Goal: Task Accomplishment & Management: Complete application form

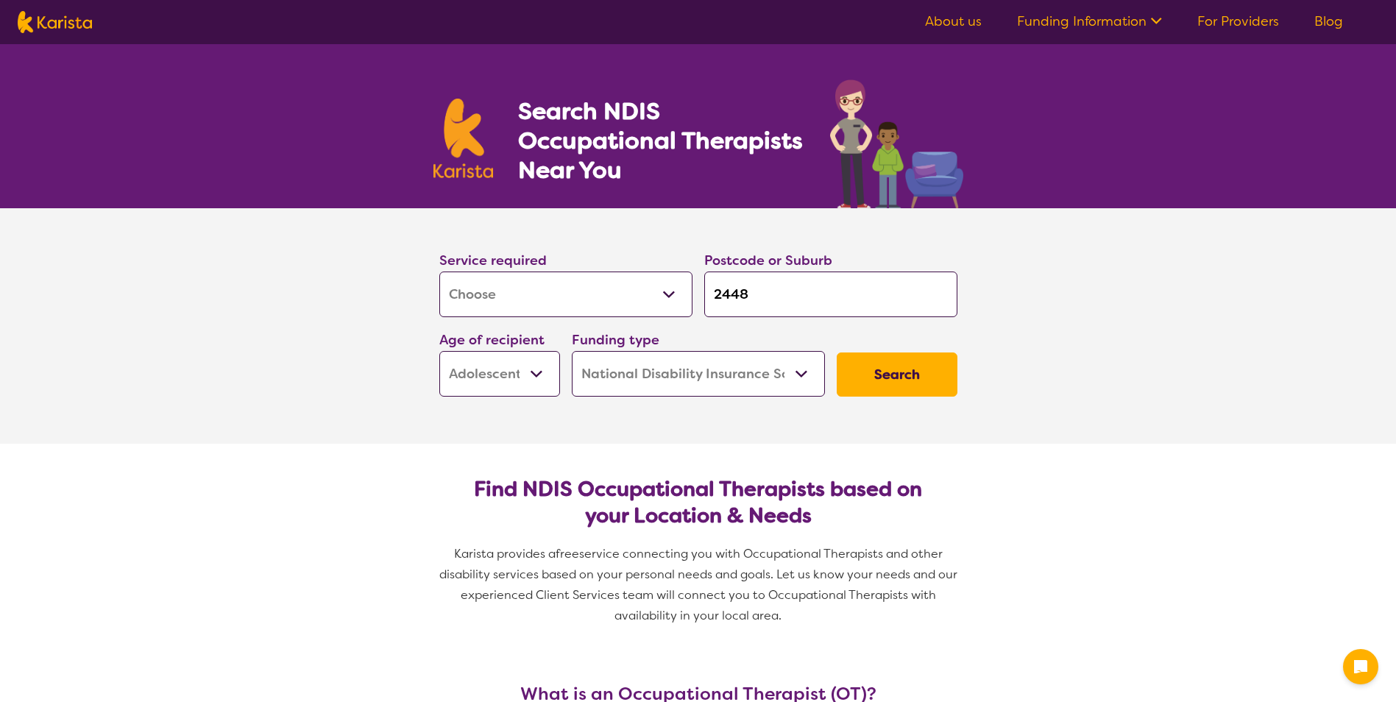
select select "[MEDICAL_DATA]"
select select "AS"
select select "NDIS"
select select "[MEDICAL_DATA]"
select select "AS"
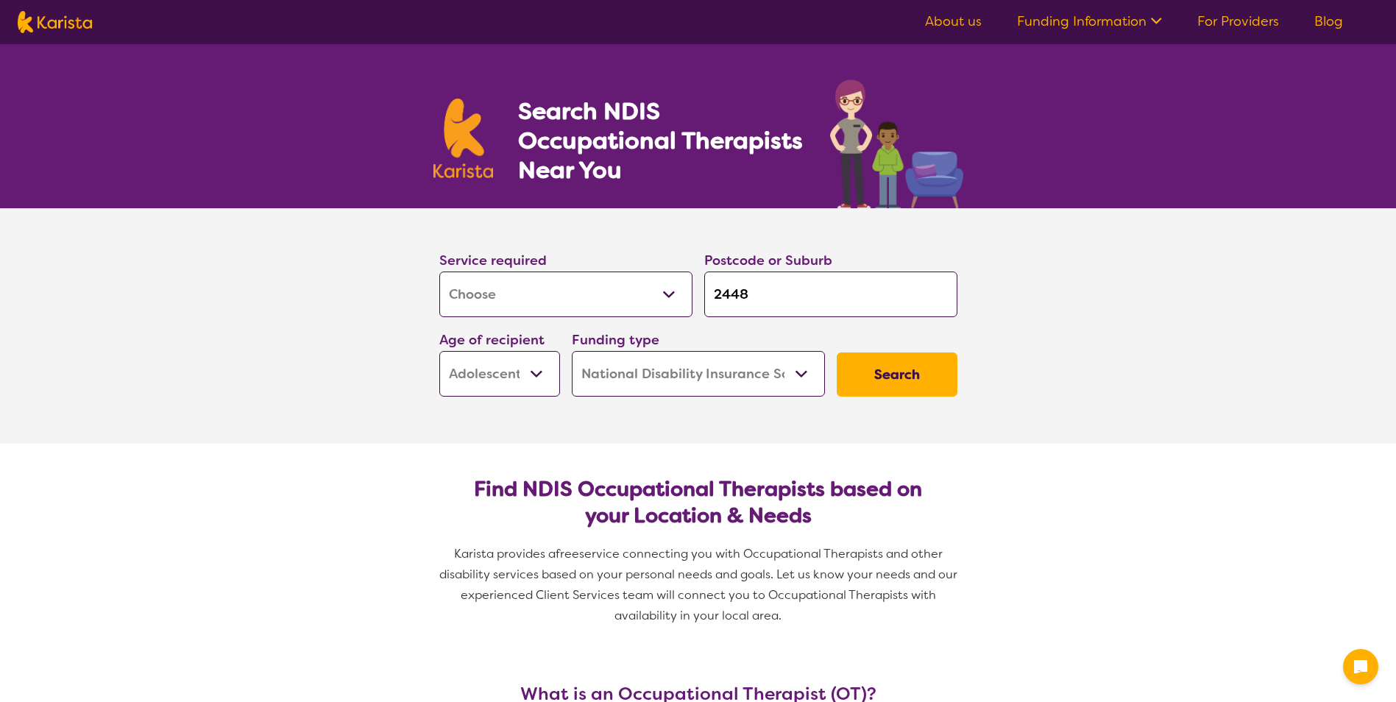
select select "NDIS"
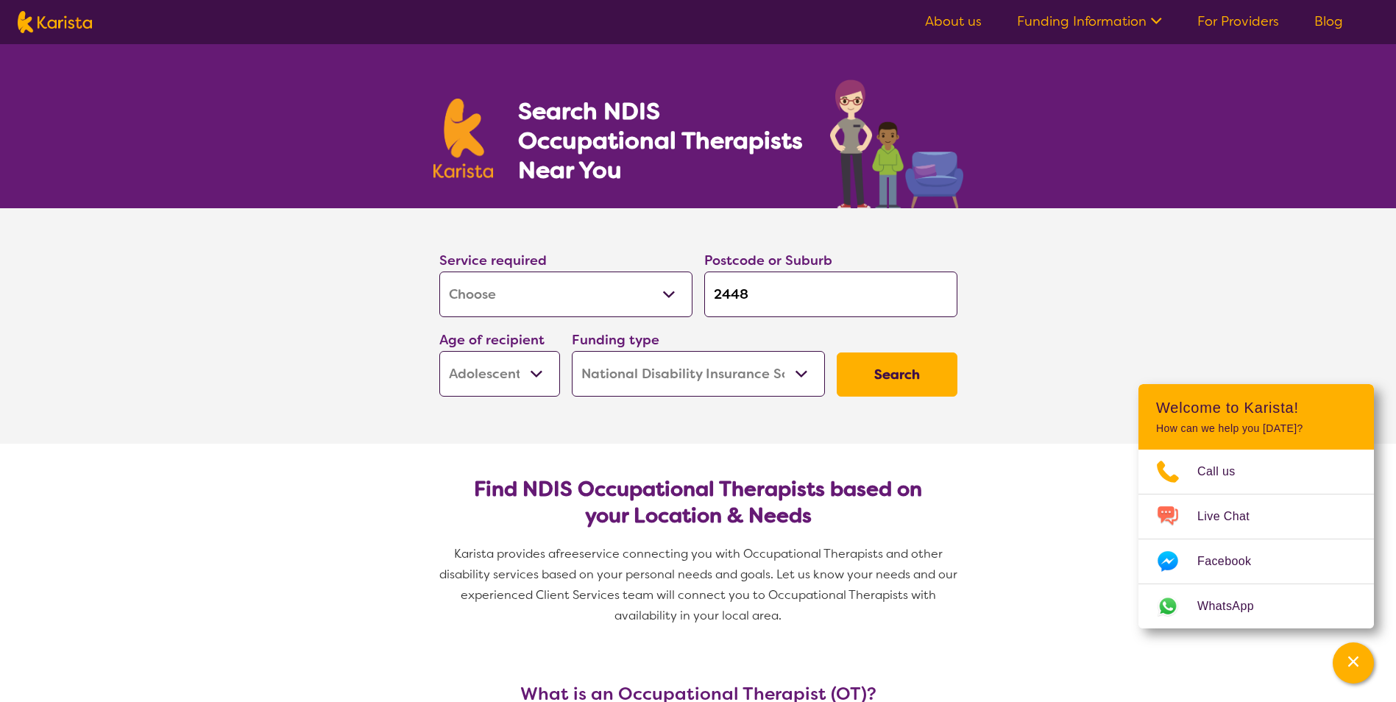
click at [879, 284] on input "2448" at bounding box center [830, 295] width 253 height 46
type input "244"
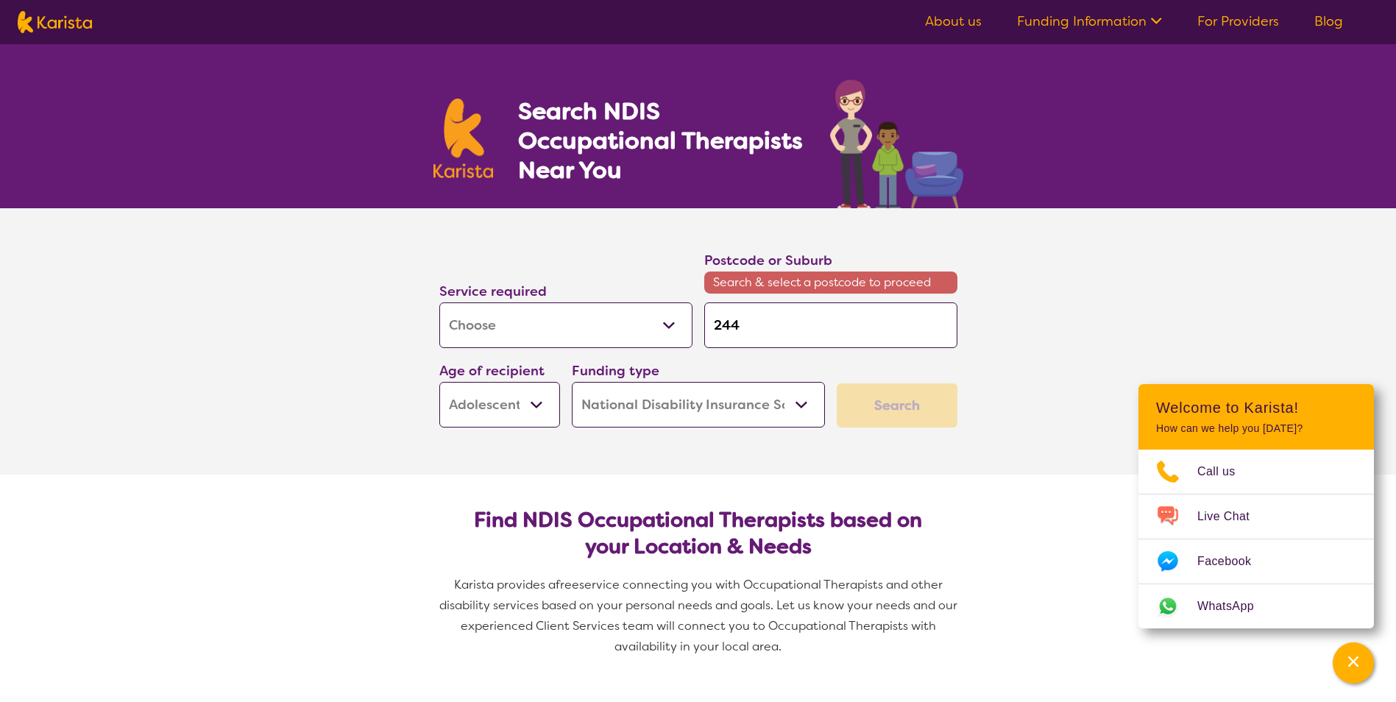
type input "24"
type input "2"
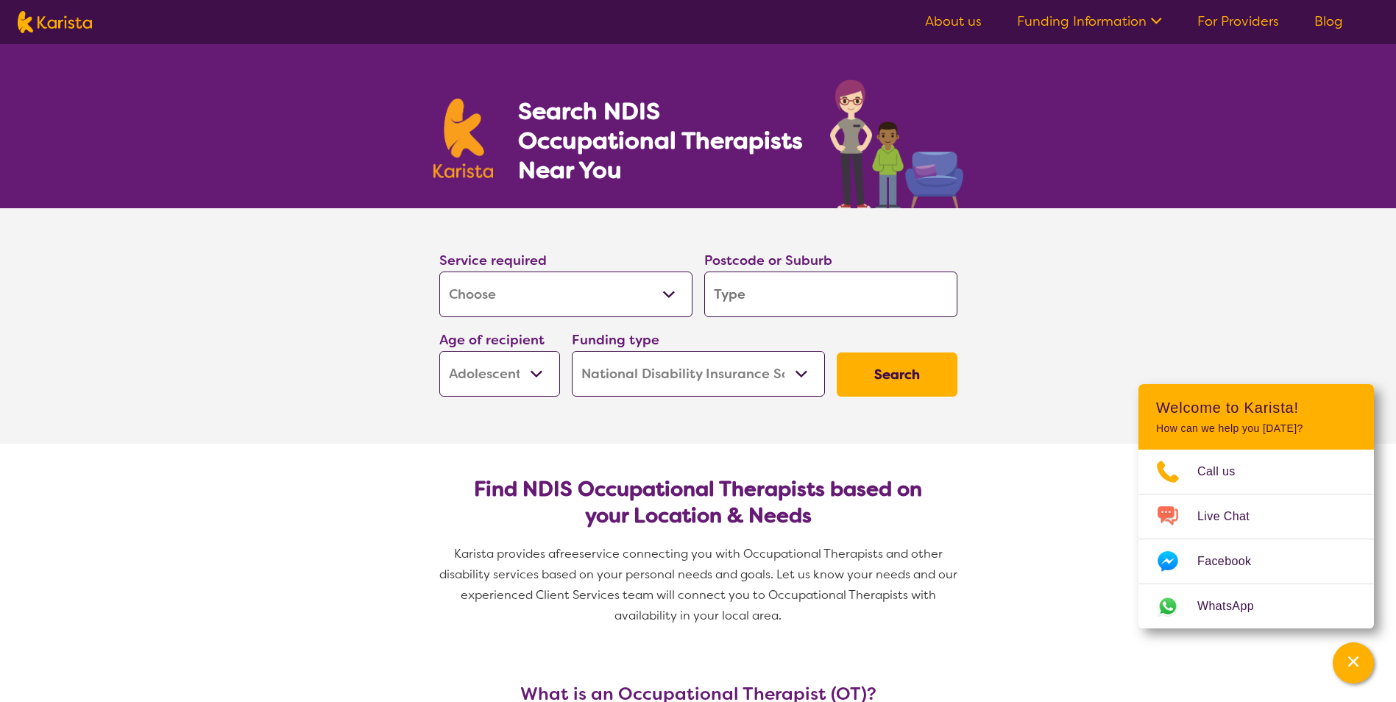
type input "2"
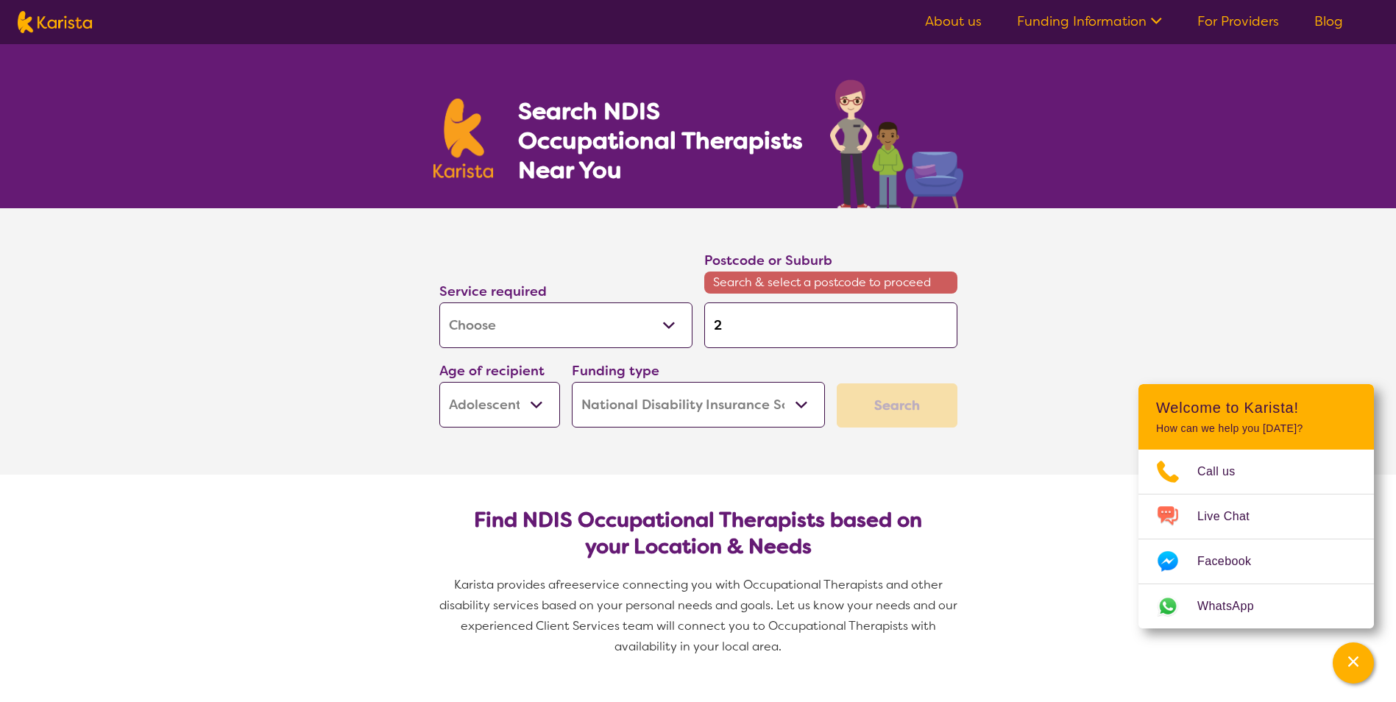
type input "24"
type input "245"
type input "2450"
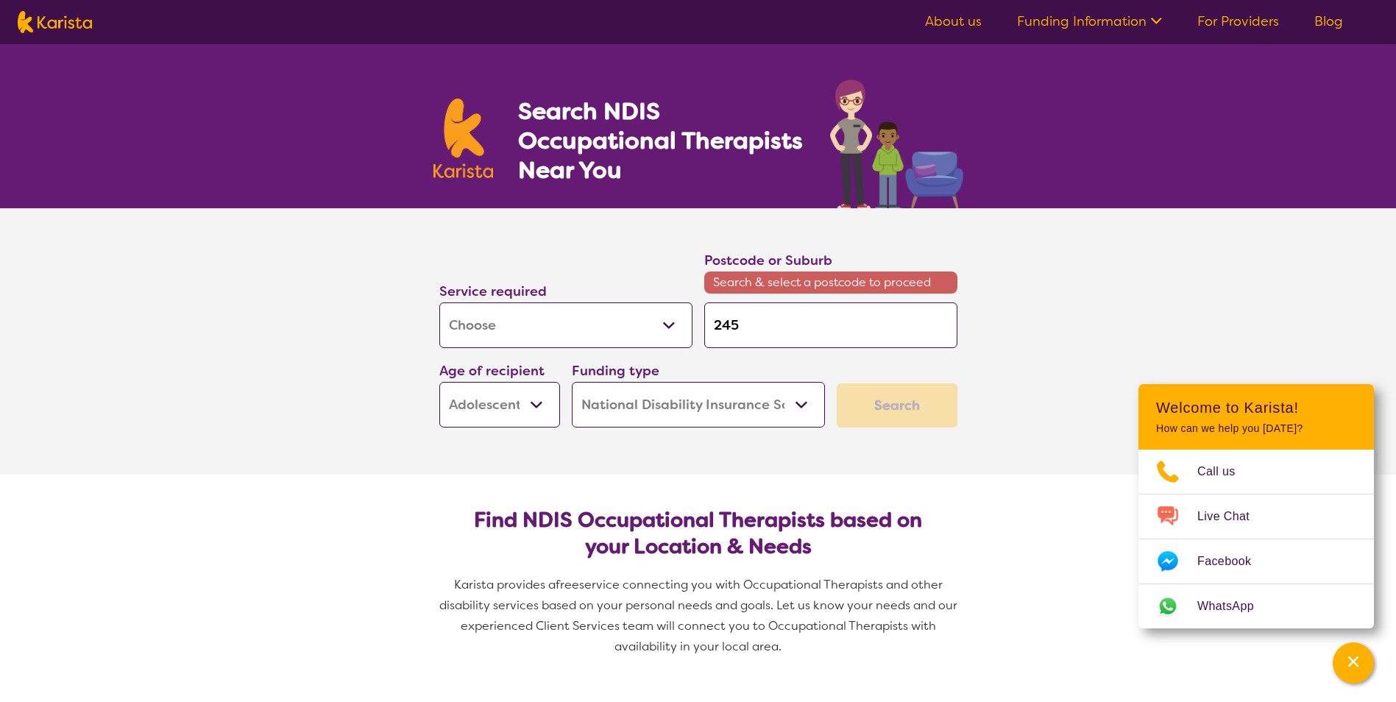
type input "2450"
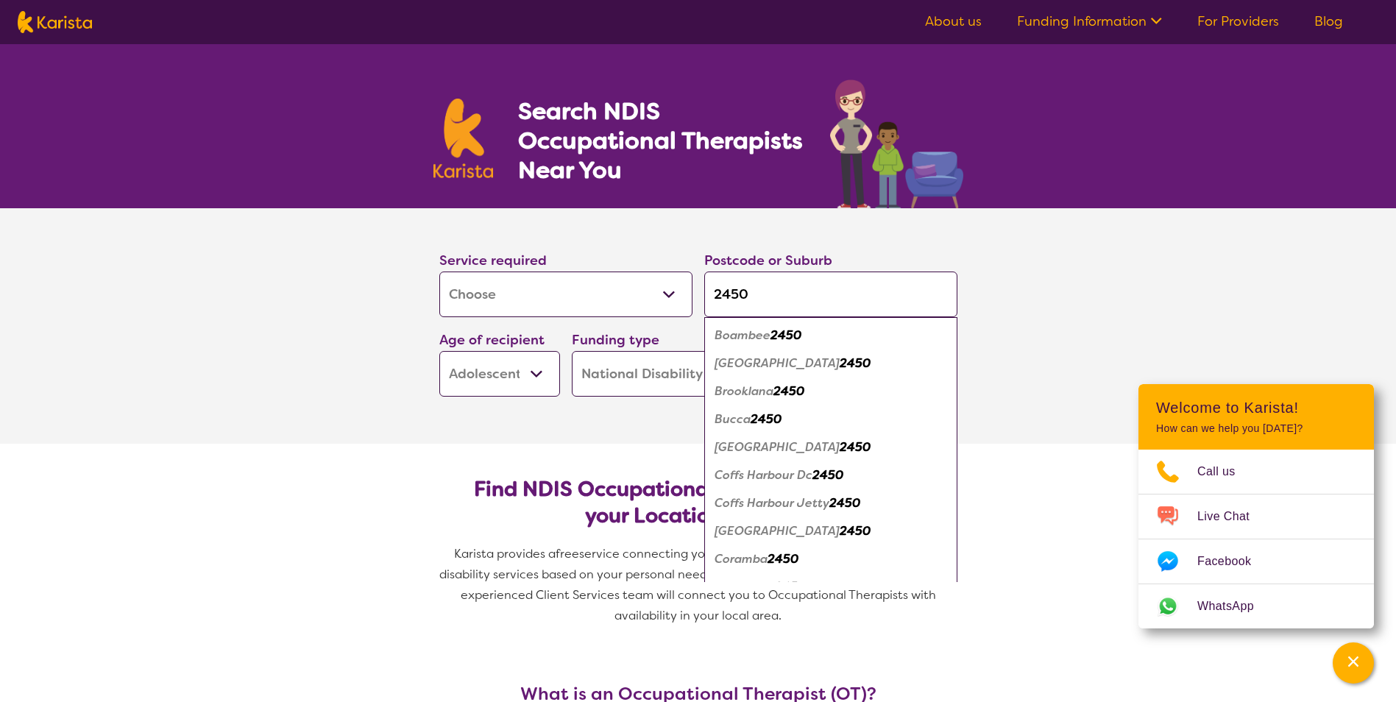
type input "2450"
click at [817, 457] on div "[GEOGRAPHIC_DATA] 2450" at bounding box center [831, 447] width 238 height 28
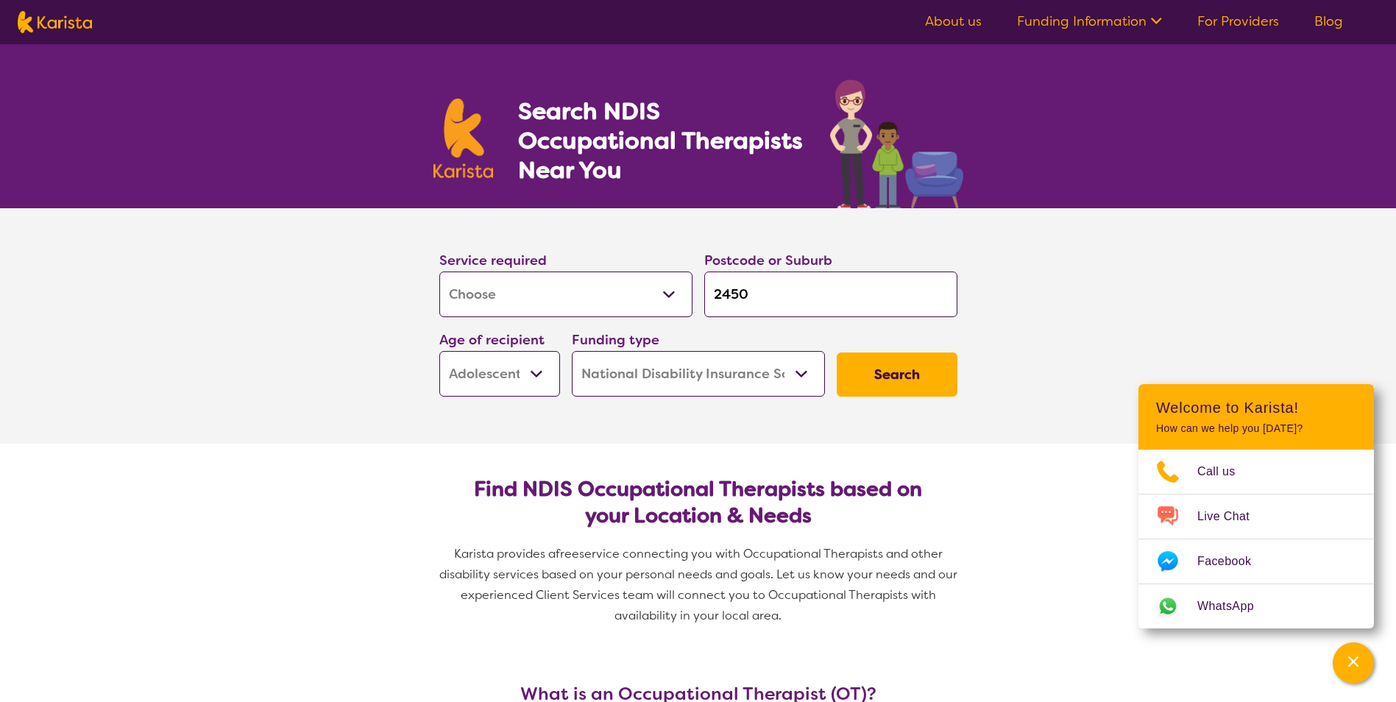
click at [542, 371] on select "Early Childhood - 0 to 9 Child - 10 to 11 Adolescent - 12 to 17 Adult - 18 to 6…" at bounding box center [499, 374] width 121 height 46
select select "EC"
click at [439, 351] on select "Early Childhood - 0 to 9 Child - 10 to 11 Adolescent - 12 to 17 Adult - 18 to 6…" at bounding box center [499, 374] width 121 height 46
select select "EC"
click at [808, 374] on select "Home Care Package (HCP) National Disability Insurance Scheme (NDIS) I don't know" at bounding box center [698, 374] width 253 height 46
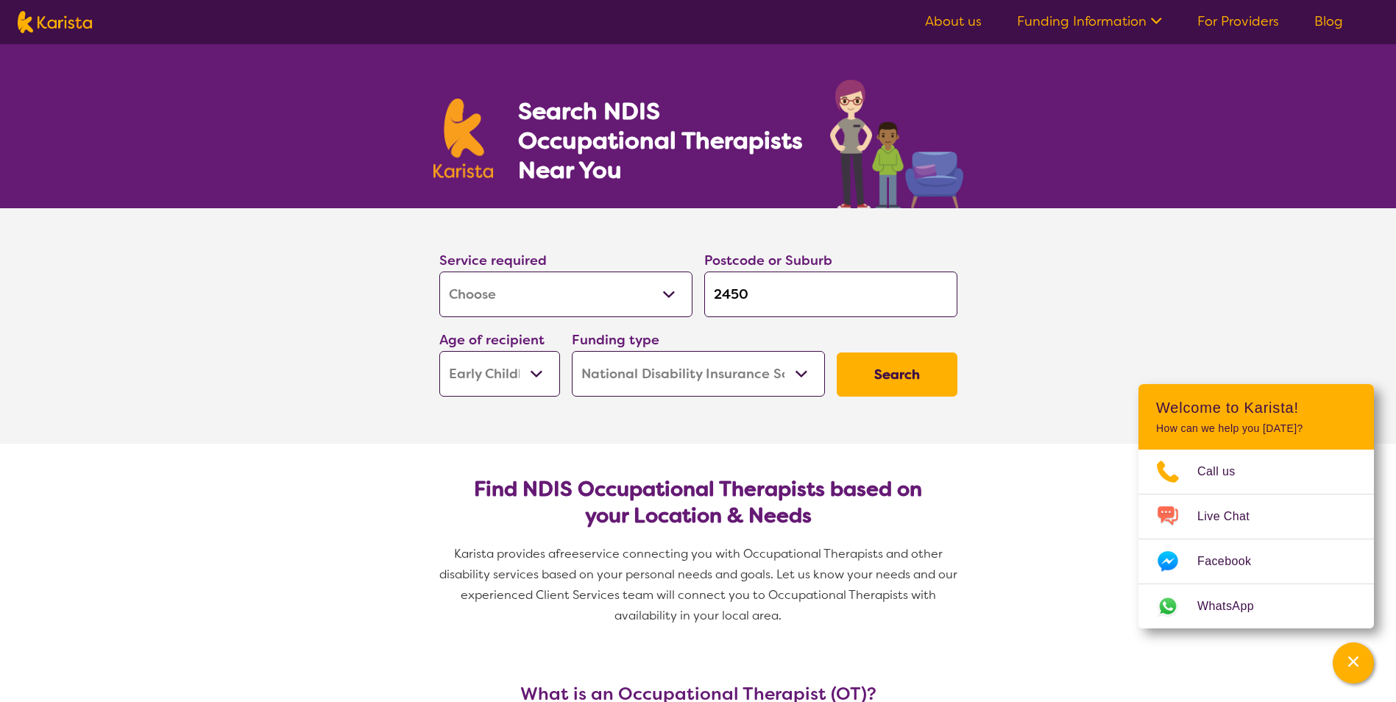
click at [808, 374] on select "Home Care Package (HCP) National Disability Insurance Scheme (NDIS) I don't know" at bounding box center [698, 374] width 253 height 46
click at [880, 372] on button "Search" at bounding box center [897, 374] width 121 height 44
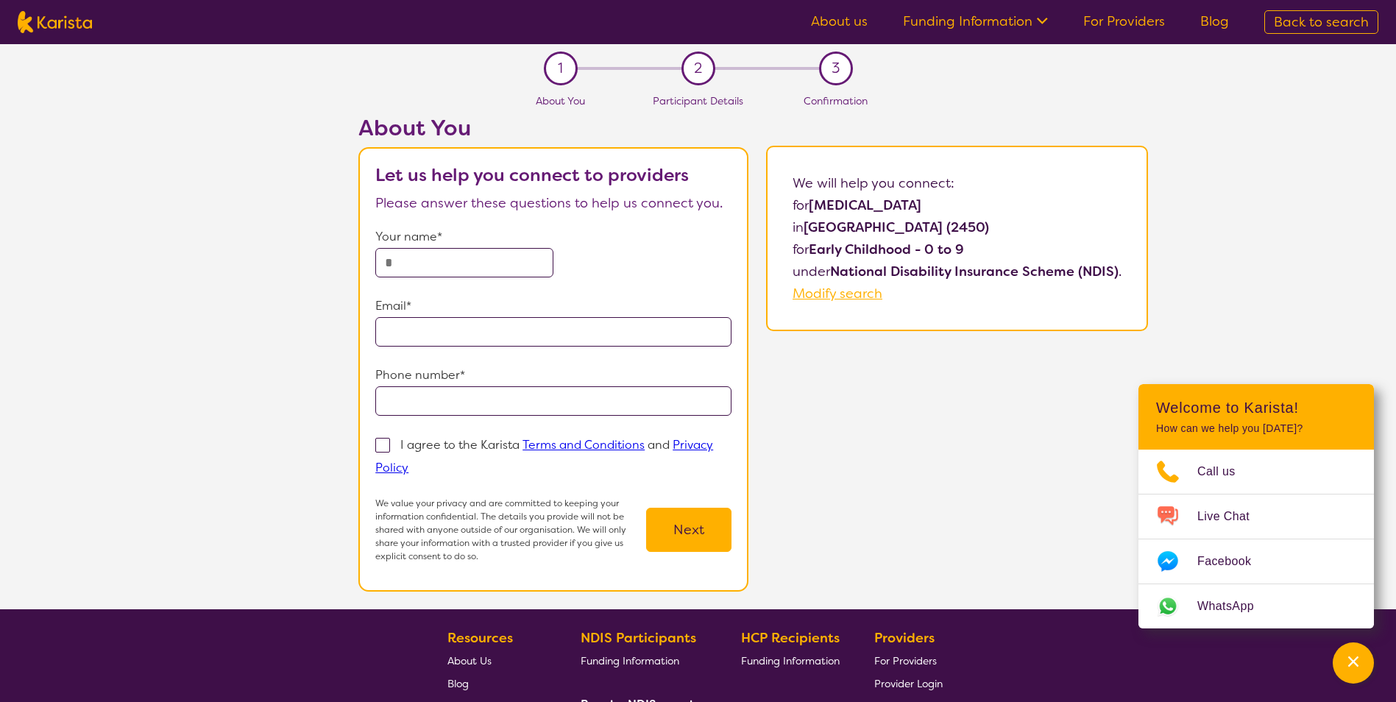
click at [494, 249] on input "text" at bounding box center [464, 262] width 178 height 29
type input "**********"
click at [497, 410] on input "**********" at bounding box center [553, 400] width 356 height 29
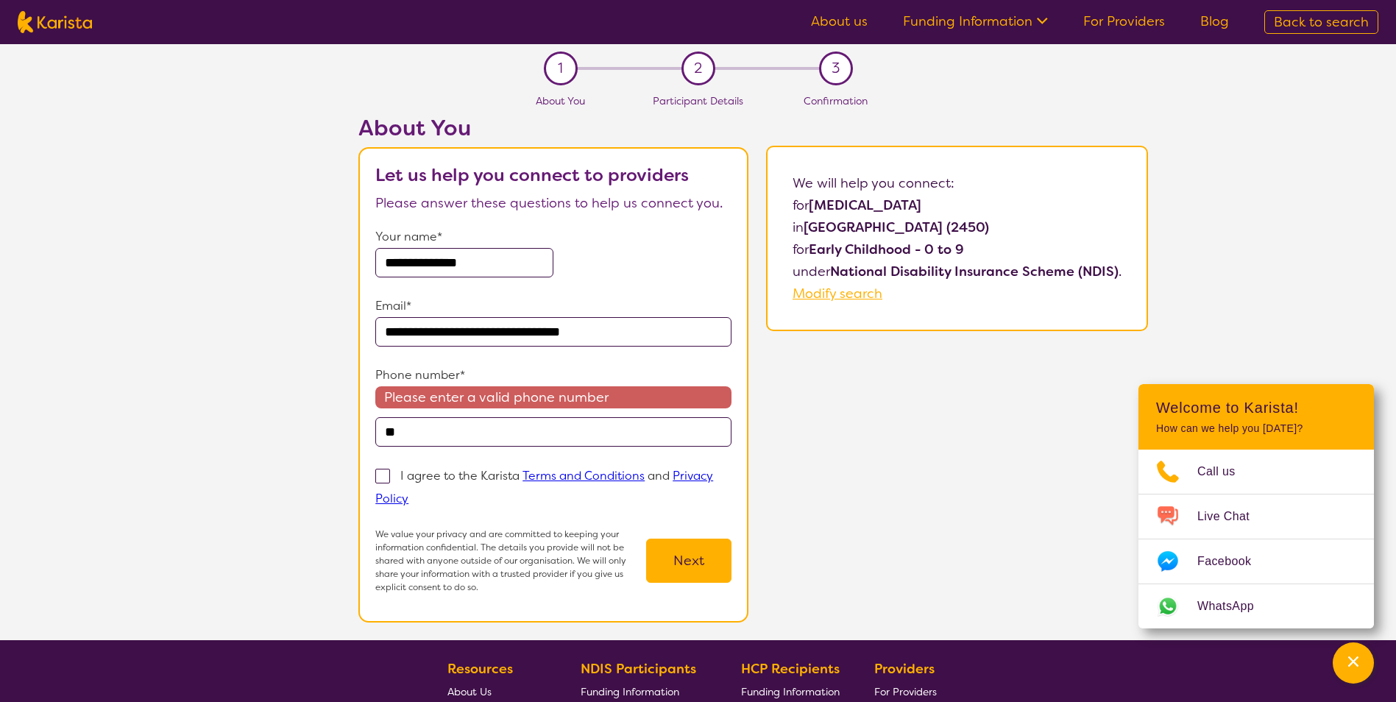
type input "*"
type input "**********"
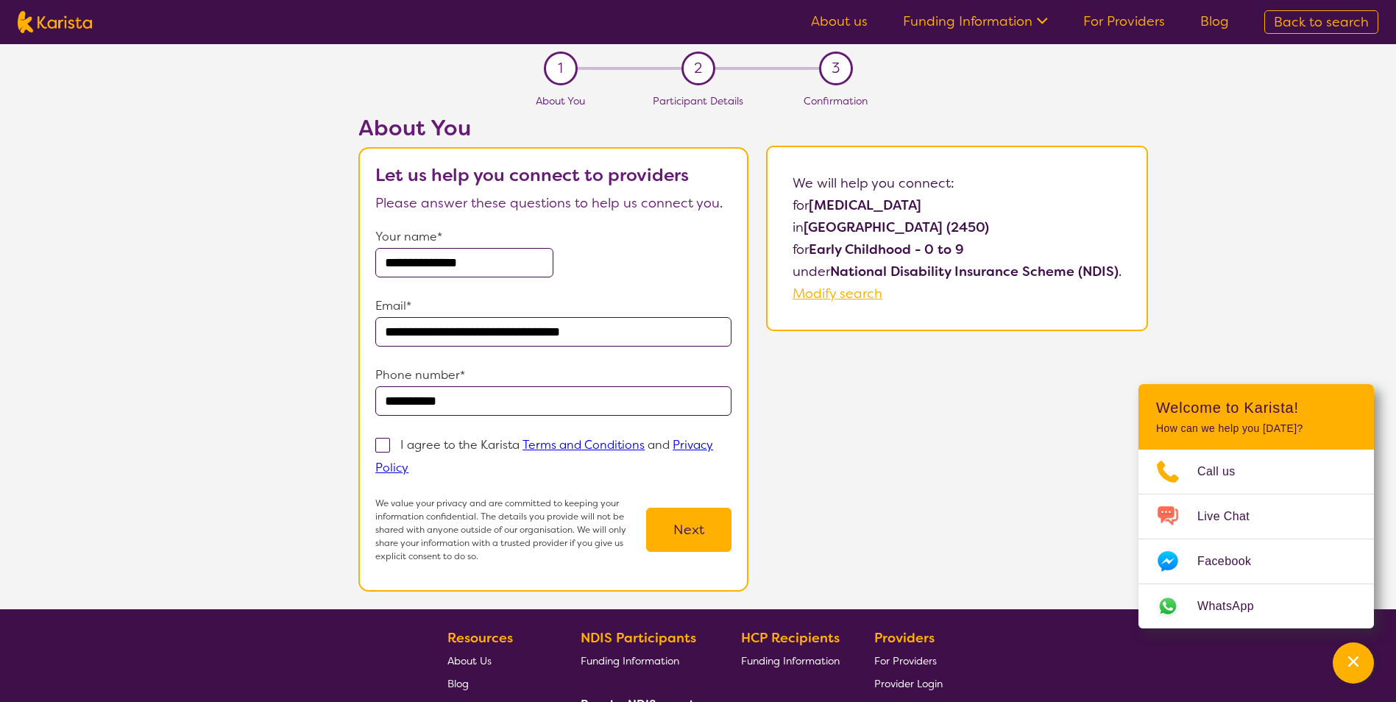
click at [387, 447] on span at bounding box center [382, 445] width 15 height 15
click at [408, 462] on input "I agree to the Karista Terms and Conditions and Privacy Policy" at bounding box center [413, 467] width 10 height 10
checkbox input "true"
click at [698, 521] on button "Next" at bounding box center [688, 530] width 85 height 44
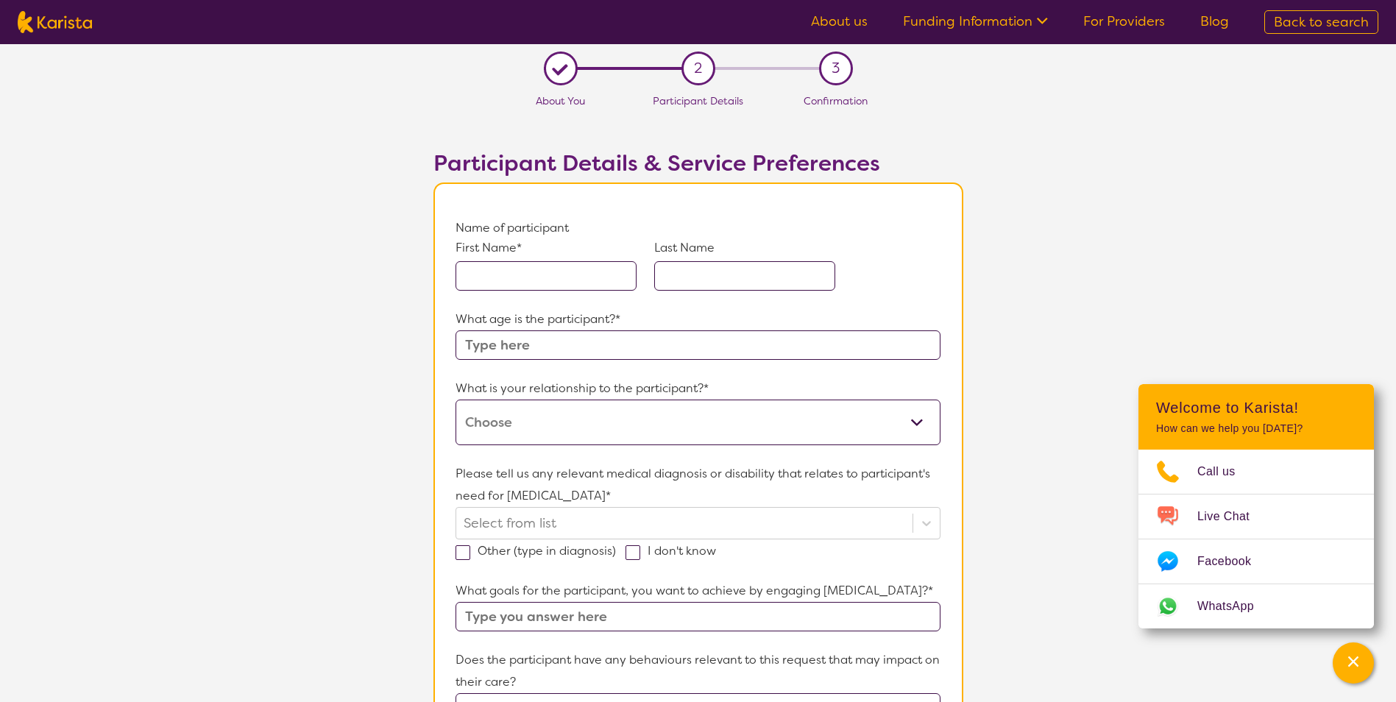
click at [604, 286] on input "text" at bounding box center [546, 275] width 181 height 29
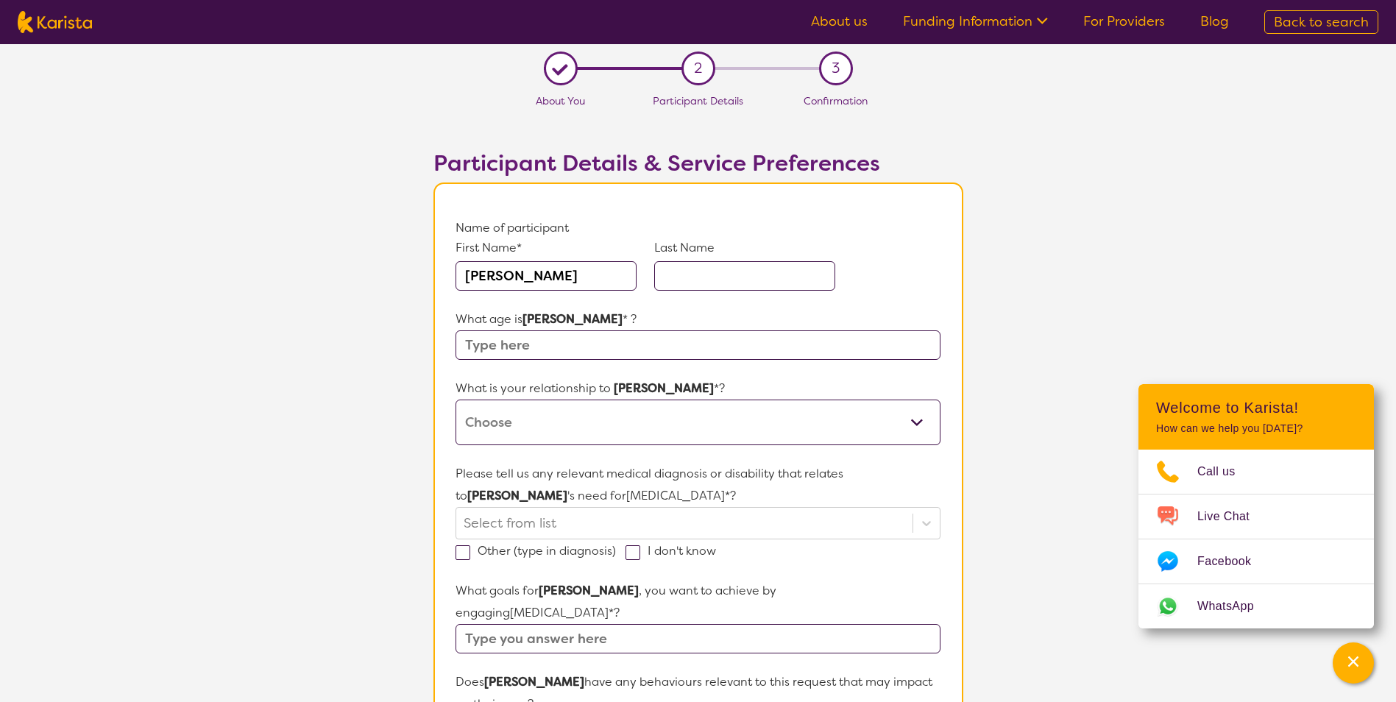
type input "[PERSON_NAME]"
click at [802, 283] on input "text" at bounding box center [744, 275] width 181 height 29
type input "[PERSON_NAME]"
click at [641, 347] on input "text" at bounding box center [698, 344] width 484 height 29
type input "2"
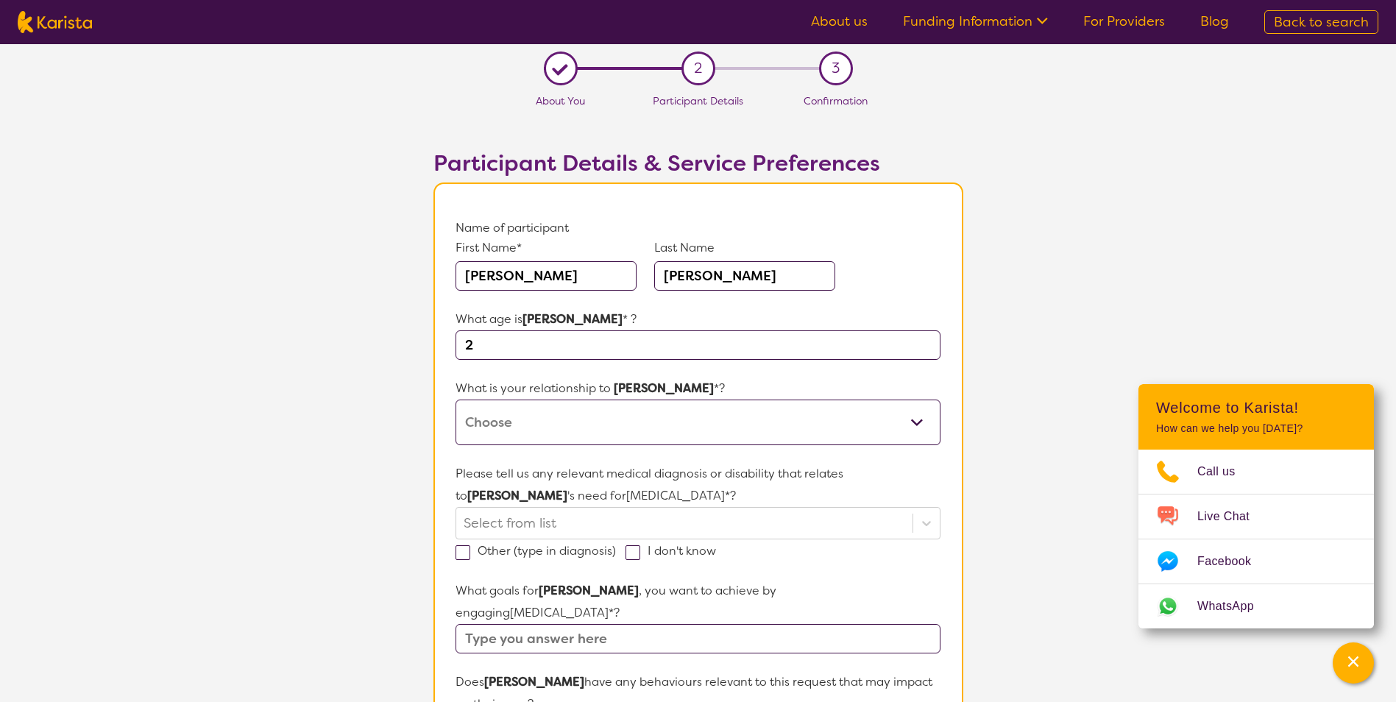
click at [648, 420] on select "This request is for myself I am their parent I am their child I am their spouse…" at bounding box center [698, 423] width 484 height 46
select select "I am their Support Coordinator"
click at [456, 400] on select "This request is for myself I am their parent I am their child I am their spouse…" at bounding box center [698, 423] width 484 height 46
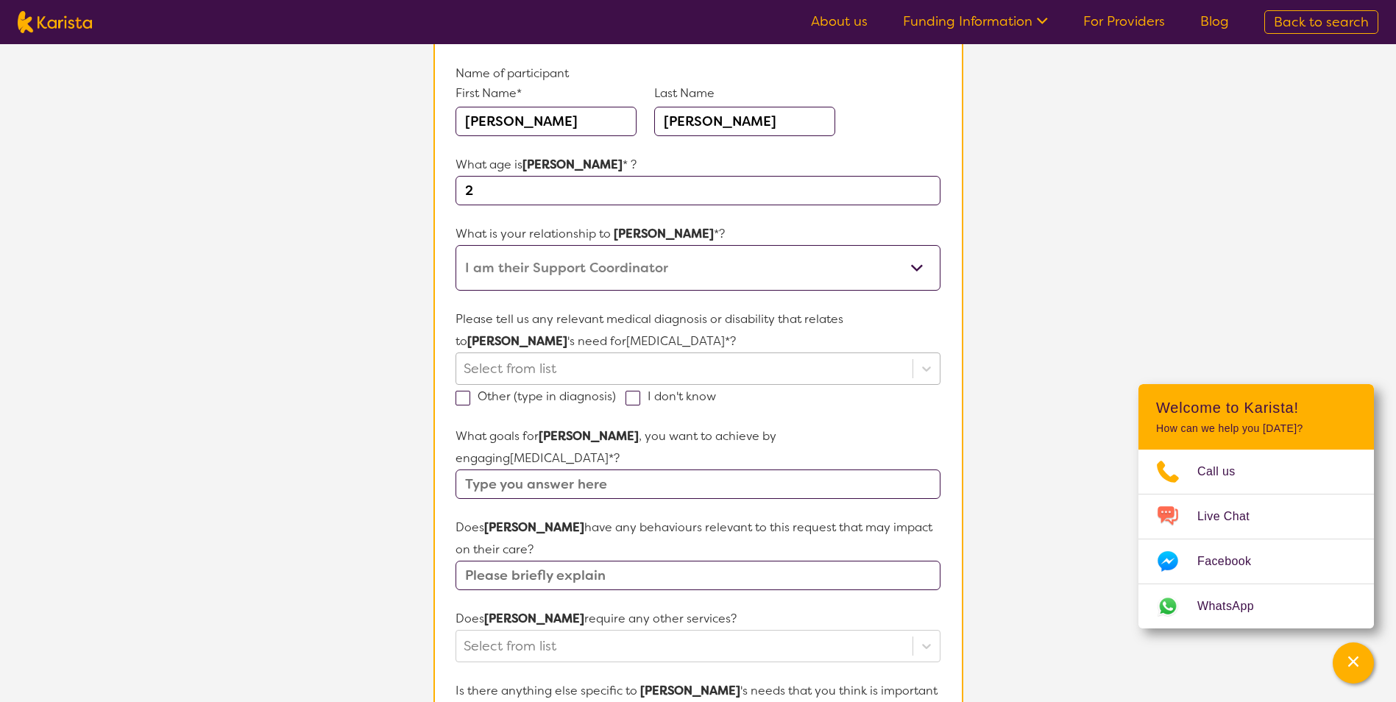
scroll to position [221, 0]
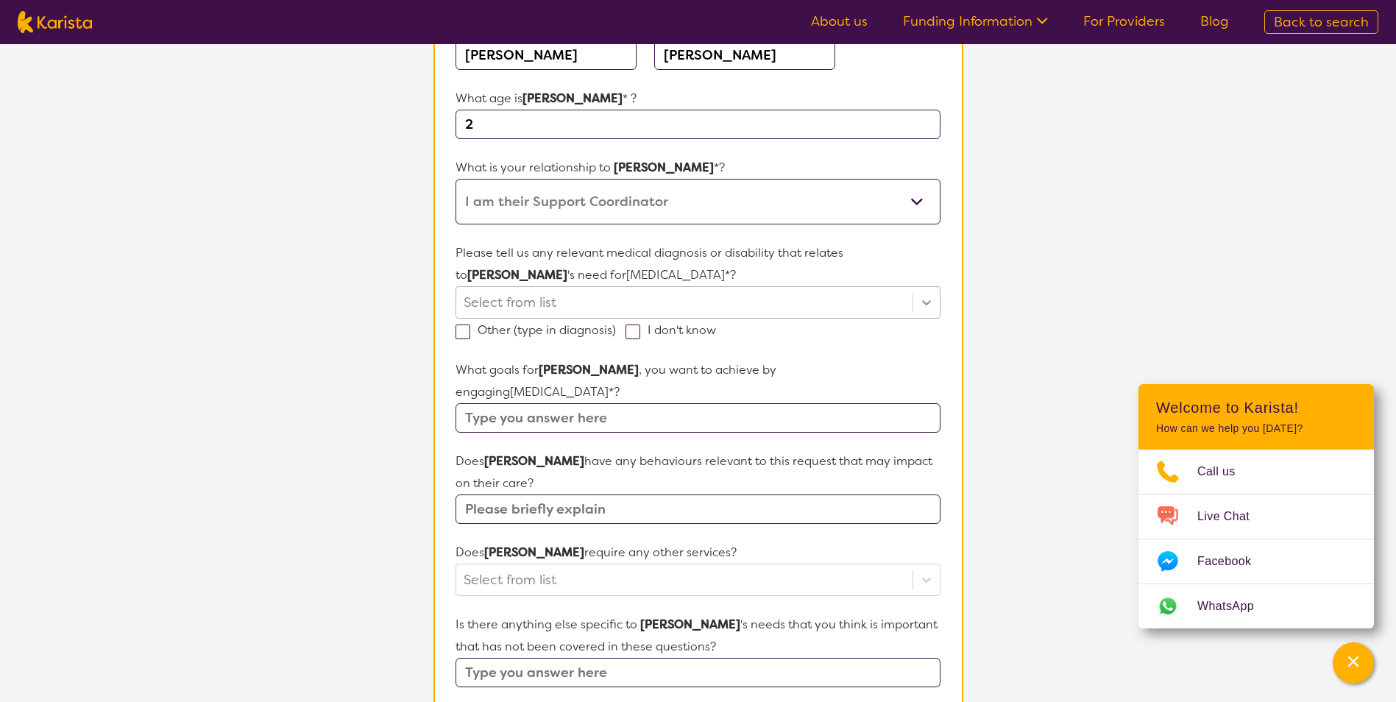
click at [922, 302] on icon at bounding box center [926, 302] width 15 height 15
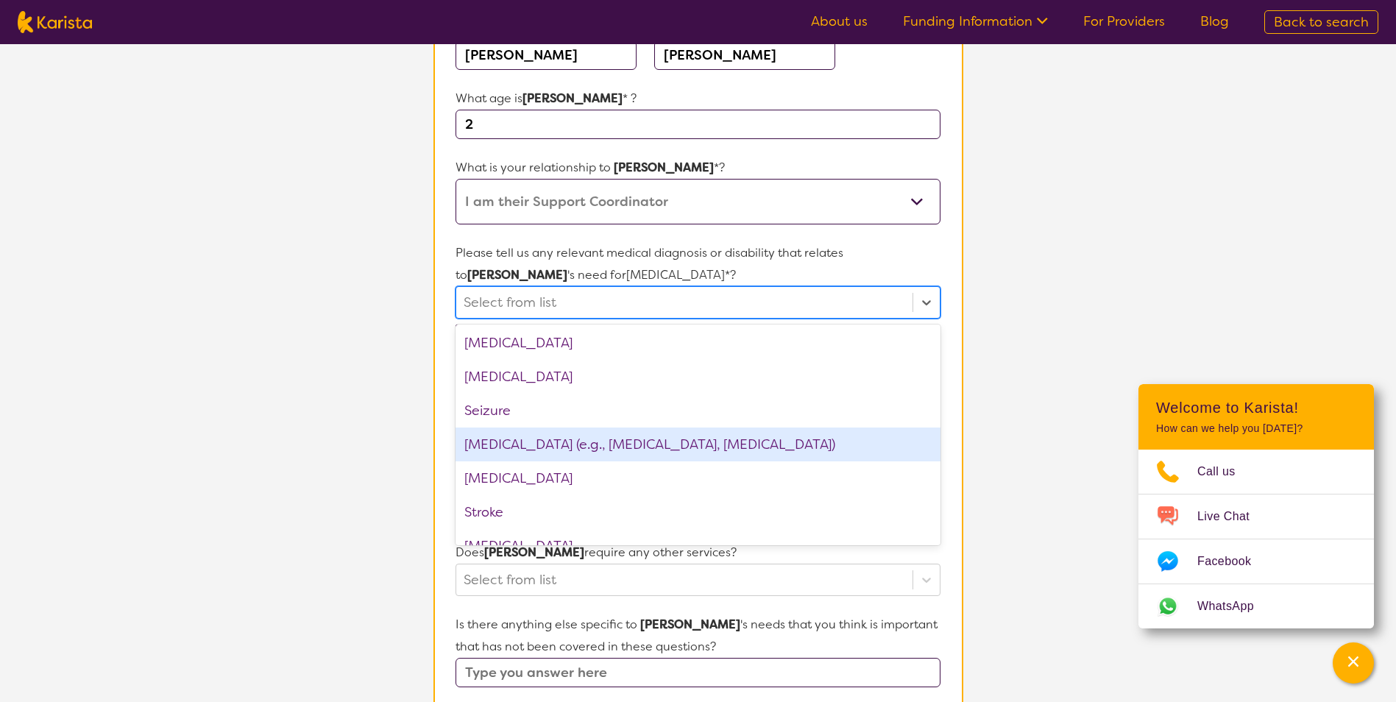
scroll to position [2324, 0]
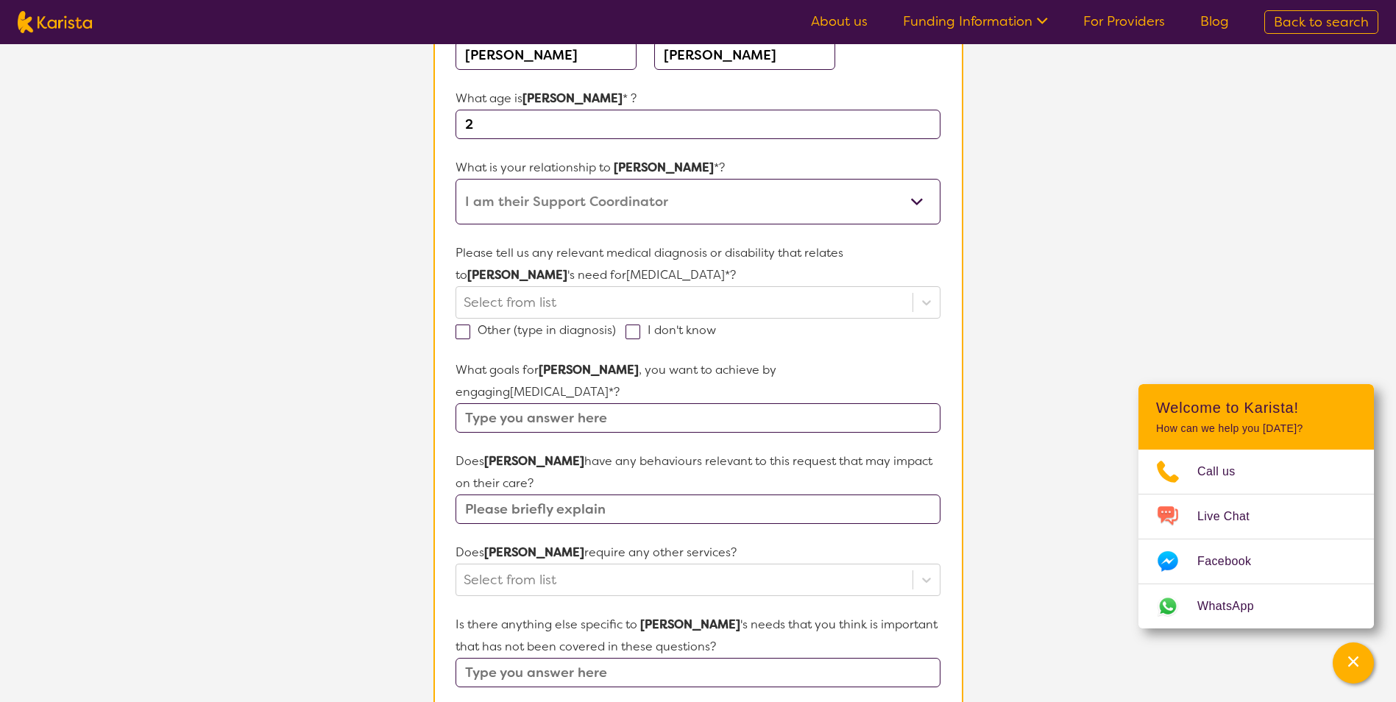
click at [283, 435] on section "L About You 2 Participant Details 3 Confirmation Participant Details & Service …" at bounding box center [698, 482] width 1396 height 1319
click at [472, 329] on label "Other (type in diagnosis)" at bounding box center [541, 329] width 170 height 15
click at [616, 329] on input "Other (type in diagnosis)" at bounding box center [621, 330] width 10 height 10
checkbox input "true"
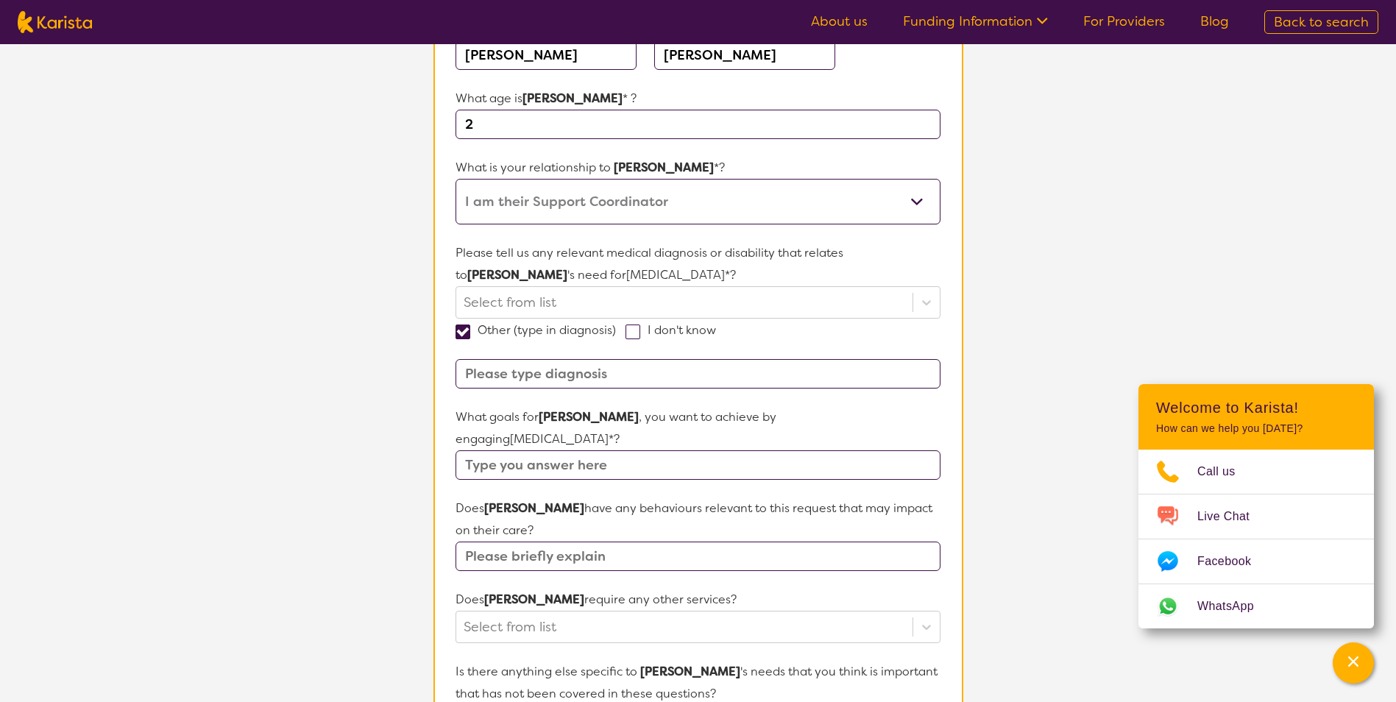
click at [510, 364] on input at bounding box center [698, 373] width 484 height 29
type input "No diagnosis as yet"
click at [699, 450] on input "text" at bounding box center [698, 464] width 484 height 29
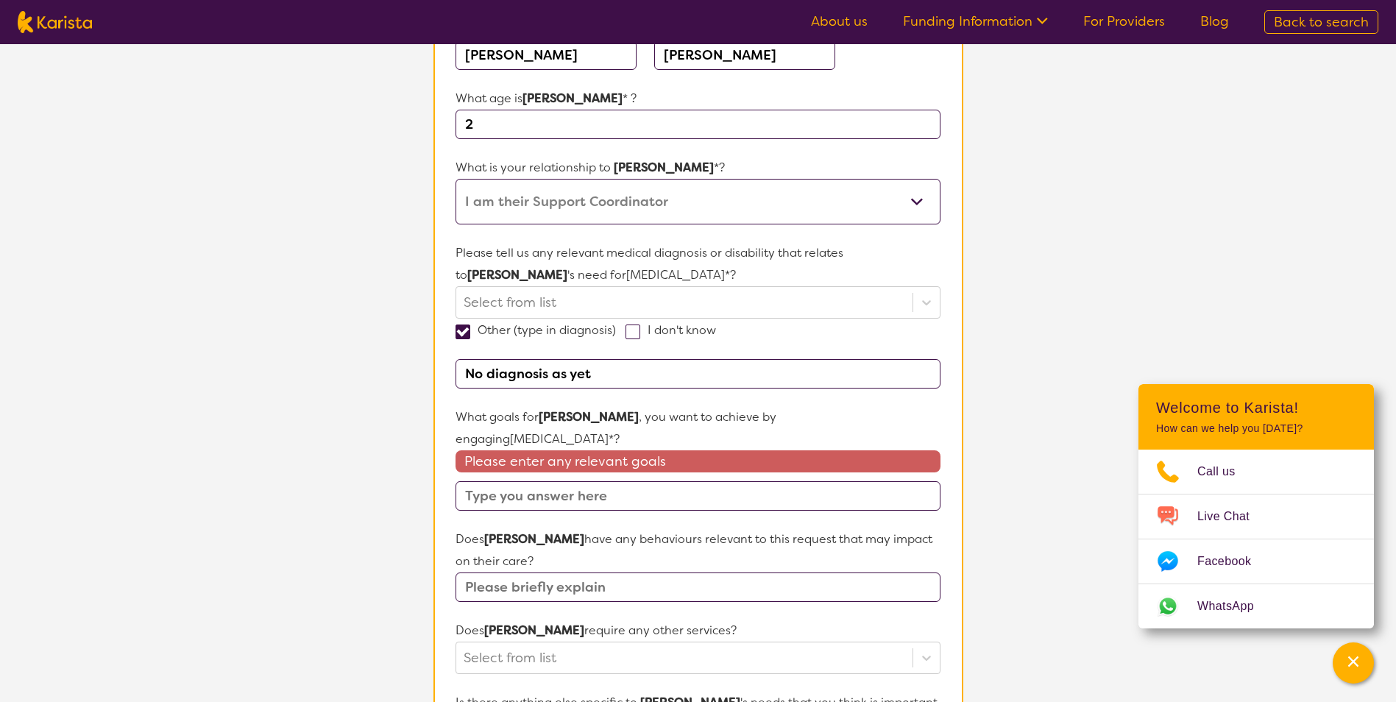
click at [528, 481] on input "text" at bounding box center [698, 495] width 484 height 29
paste input "[PERSON_NAME] and [PERSON_NAME] would like [PERSON_NAME] to develop his languag…"
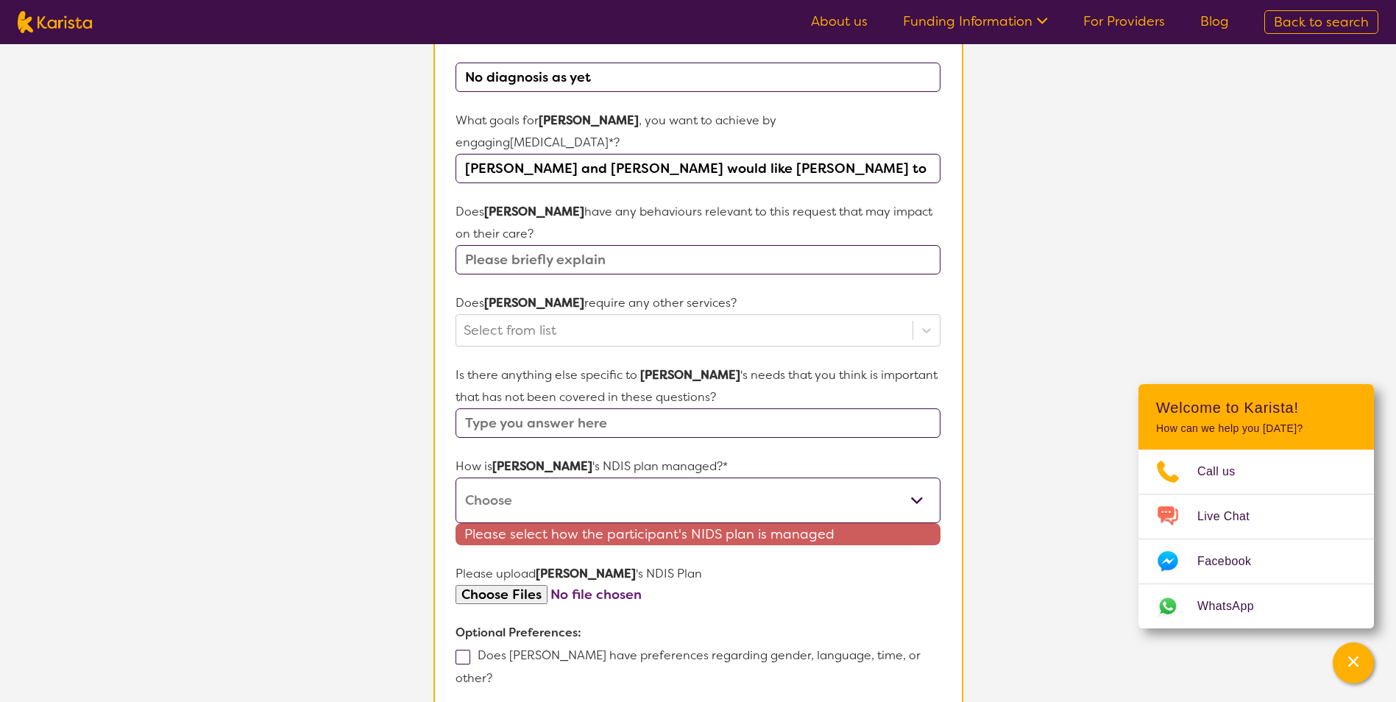
scroll to position [497, 0]
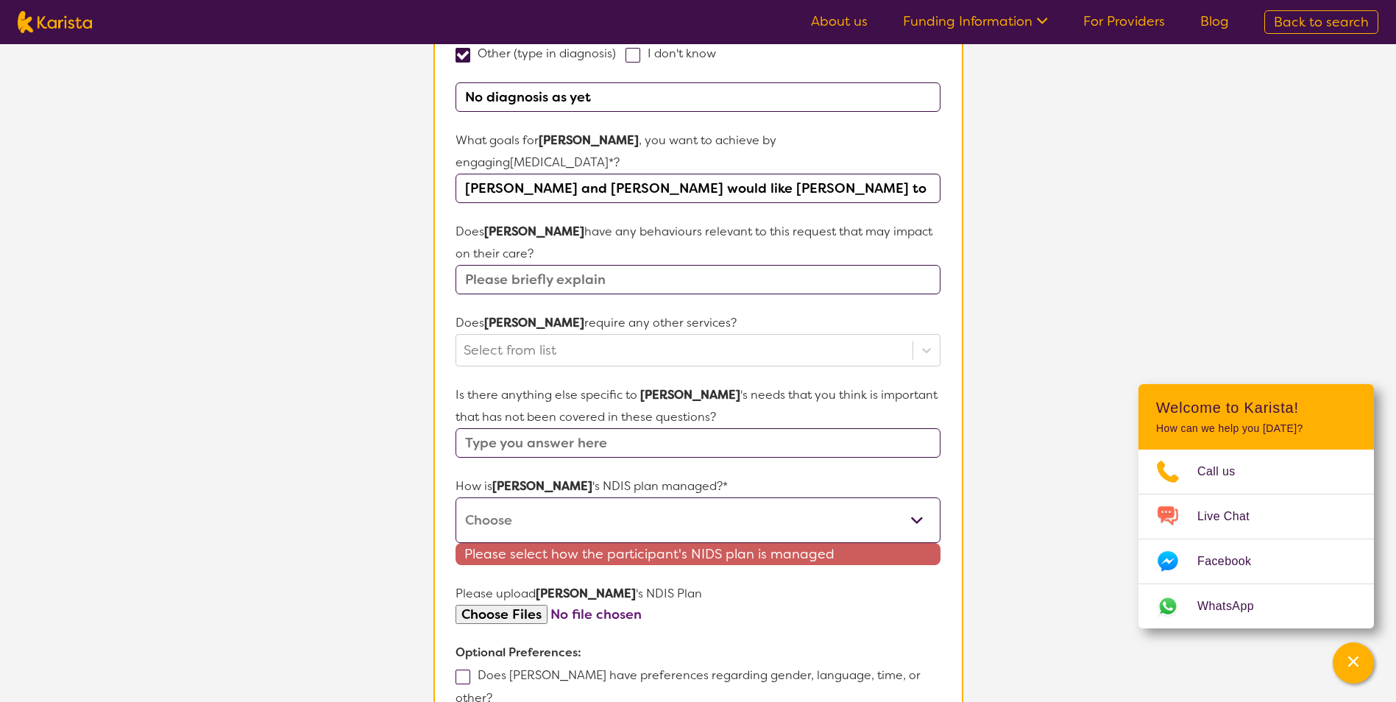
click at [925, 174] on input "[PERSON_NAME] and [PERSON_NAME] would like [PERSON_NAME] to develop his languag…" at bounding box center [698, 188] width 484 height 29
click at [923, 174] on input "[PERSON_NAME] and [PERSON_NAME] would like [PERSON_NAME] to develop his languag…" at bounding box center [698, 188] width 484 height 29
paste input "[PERSON_NAME] and [PERSON_NAME] would like [PERSON_NAME] to develop his emotion…"
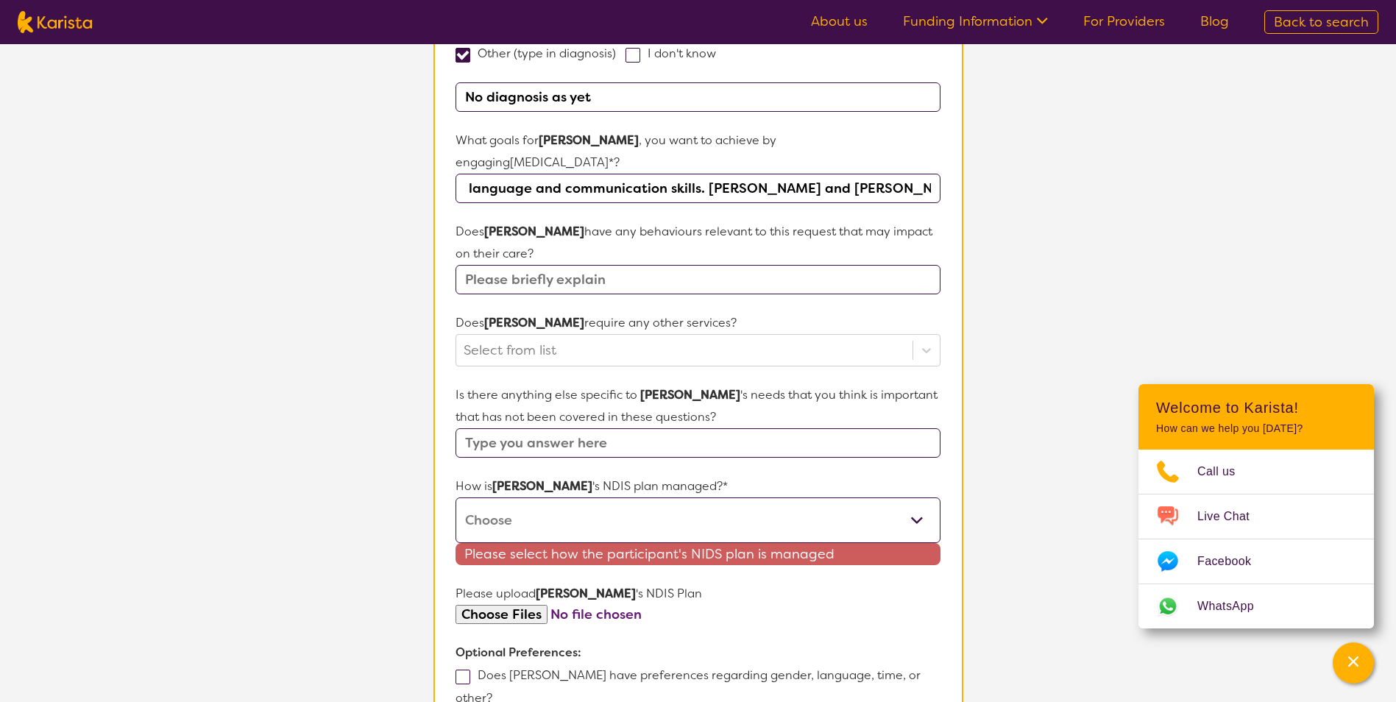
scroll to position [0, 0]
drag, startPoint x: 913, startPoint y: 169, endPoint x: 912, endPoint y: 176, distance: 7.5
click at [913, 174] on input "[PERSON_NAME] and [PERSON_NAME] would like [PERSON_NAME] to develop his languag…" at bounding box center [698, 188] width 484 height 29
paste input "[PERSON_NAME] and [PERSON_NAME] would like [PERSON_NAME] to develop his cogniti…"
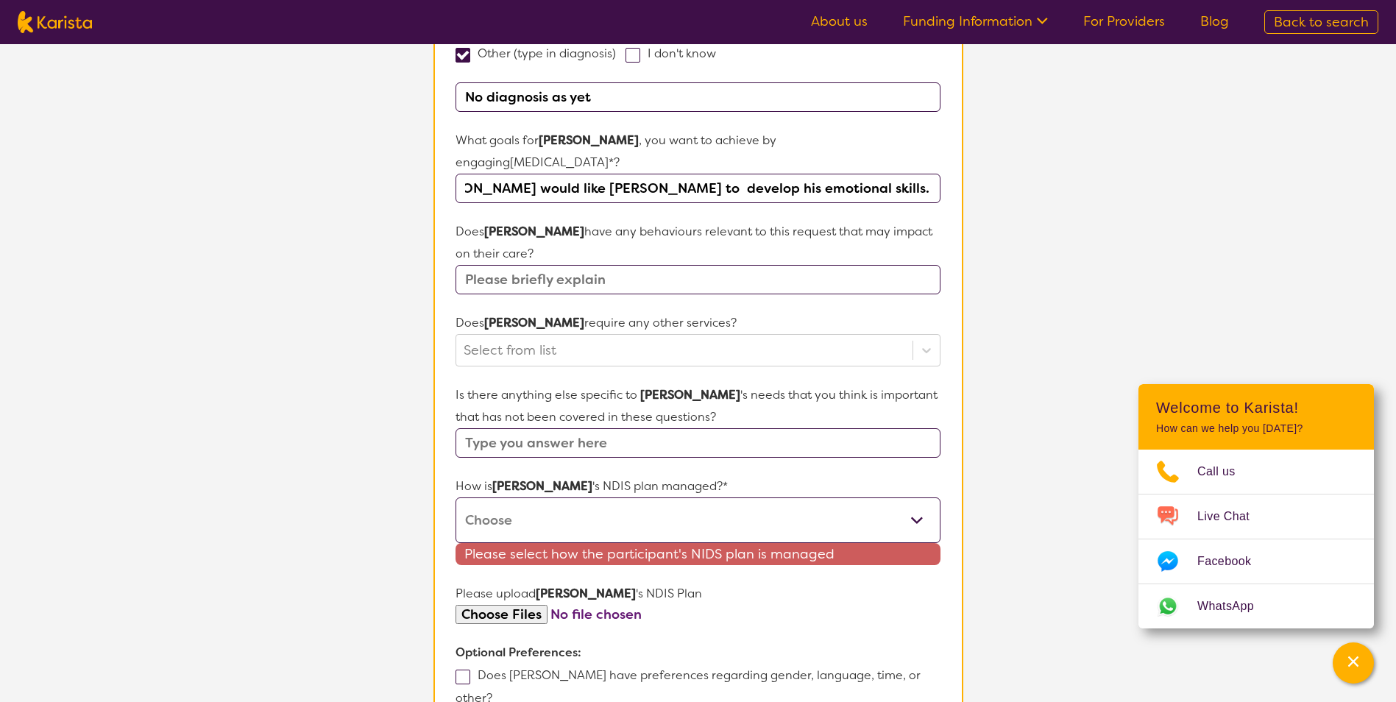
scroll to position [0, 0]
click at [918, 174] on input "[PERSON_NAME] and [PERSON_NAME] would like [PERSON_NAME] to develop his languag…" at bounding box center [698, 188] width 484 height 29
paste input "[PERSON_NAME] and [PERSON_NAME] would like [PERSON_NAME] to develop his physica…"
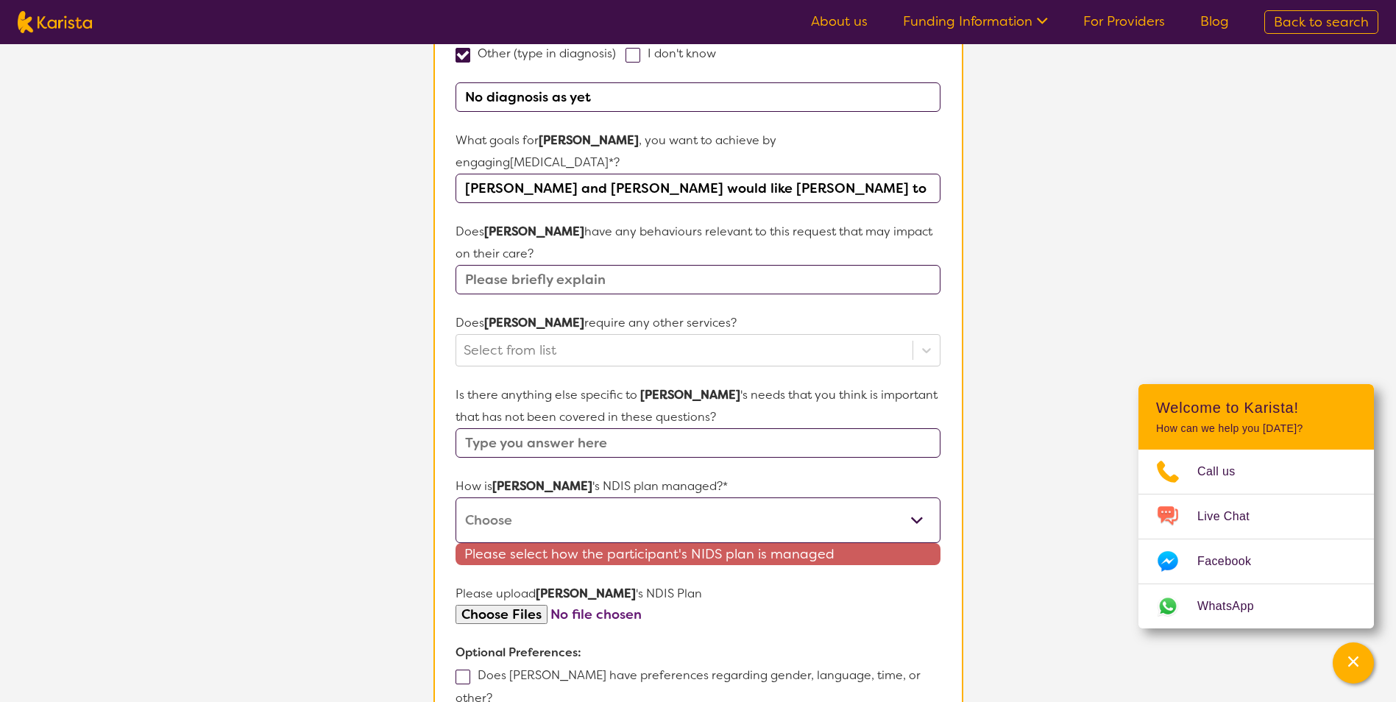
click at [928, 174] on input "[PERSON_NAME] and [PERSON_NAME] would like [PERSON_NAME] to develop his languag…" at bounding box center [698, 188] width 484 height 29
paste input "[PERSON_NAME] and [PERSON_NAME] would like [PERSON_NAME] to develop his self-ca…"
click at [921, 174] on input "[PERSON_NAME] and [PERSON_NAME] would like [PERSON_NAME] to develop his languag…" at bounding box center [698, 188] width 484 height 29
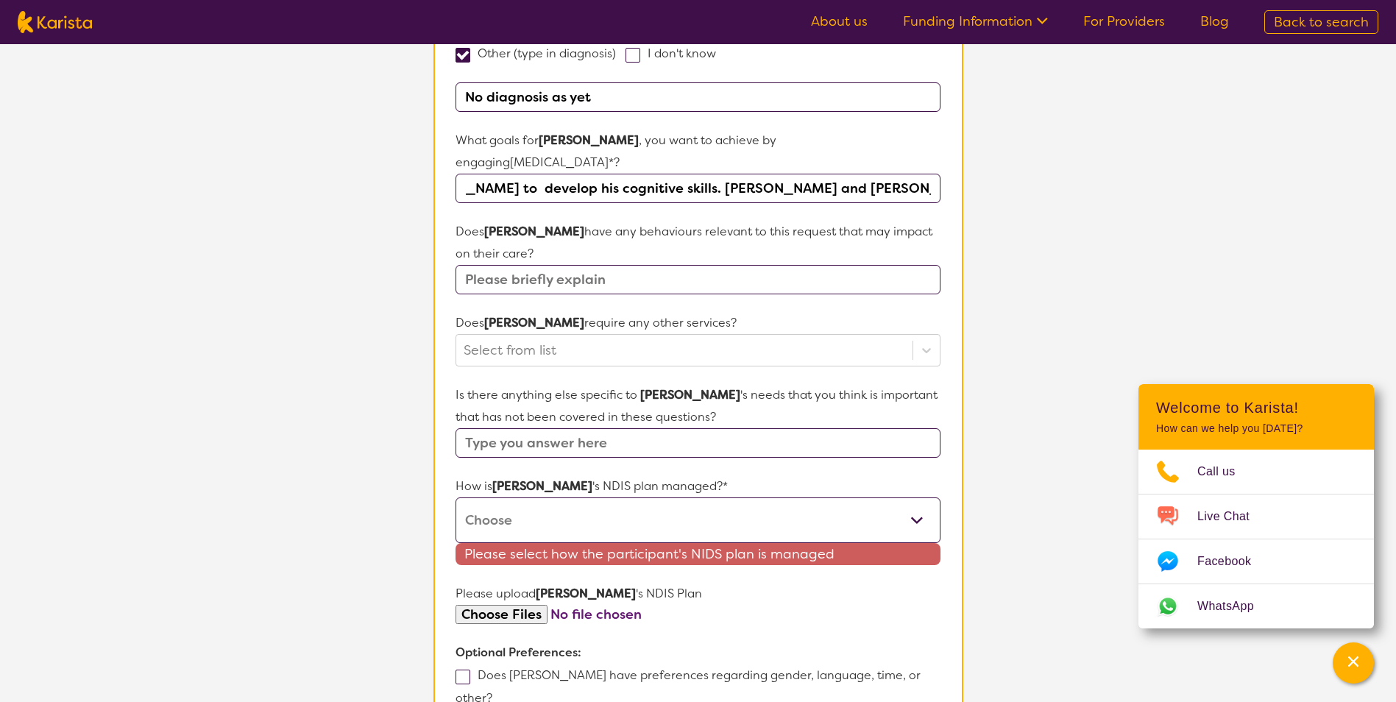
scroll to position [0, 1835]
paste input "[PERSON_NAME] and [PERSON_NAME] would like [PERSON_NAME] to develop his social …"
type input "[PERSON_NAME] and [PERSON_NAME] would like [PERSON_NAME] to develop his languag…"
click at [546, 265] on input "text" at bounding box center [698, 279] width 484 height 29
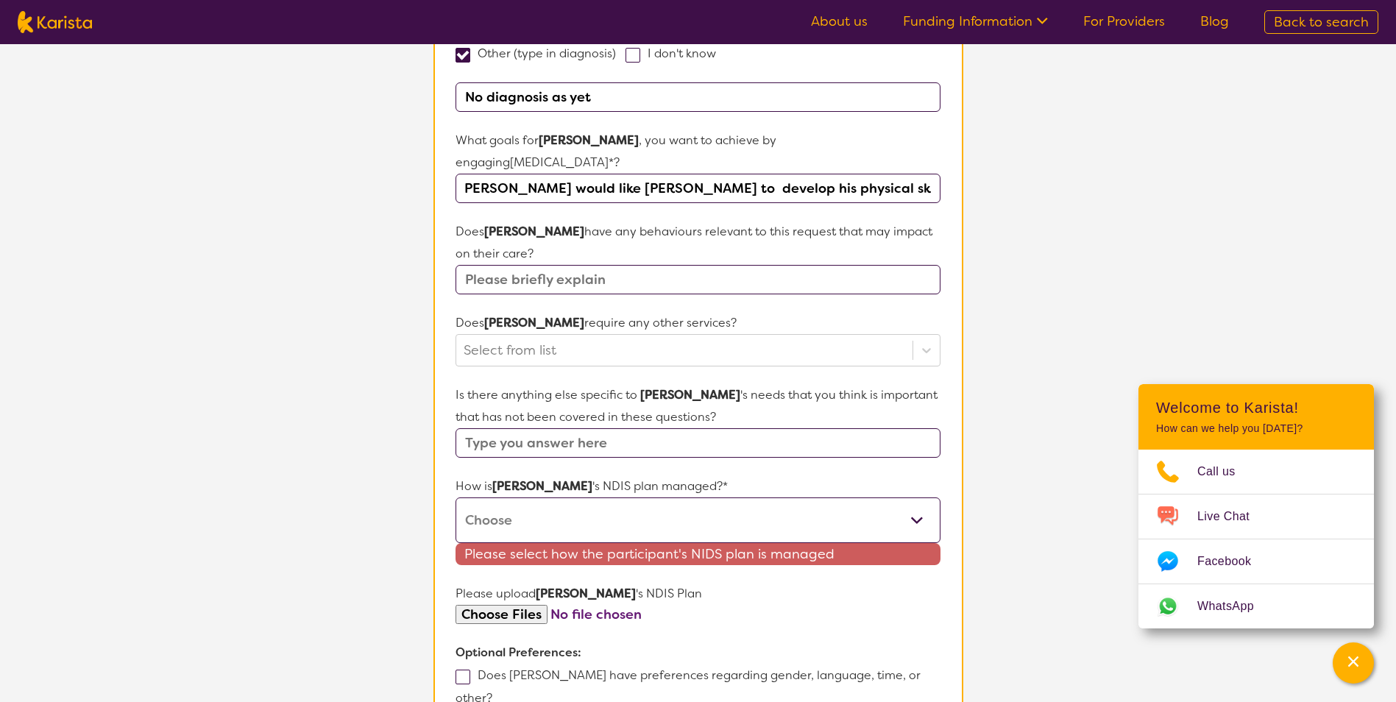
scroll to position [0, 0]
type input "no"
click at [536, 338] on div at bounding box center [684, 350] width 441 height 25
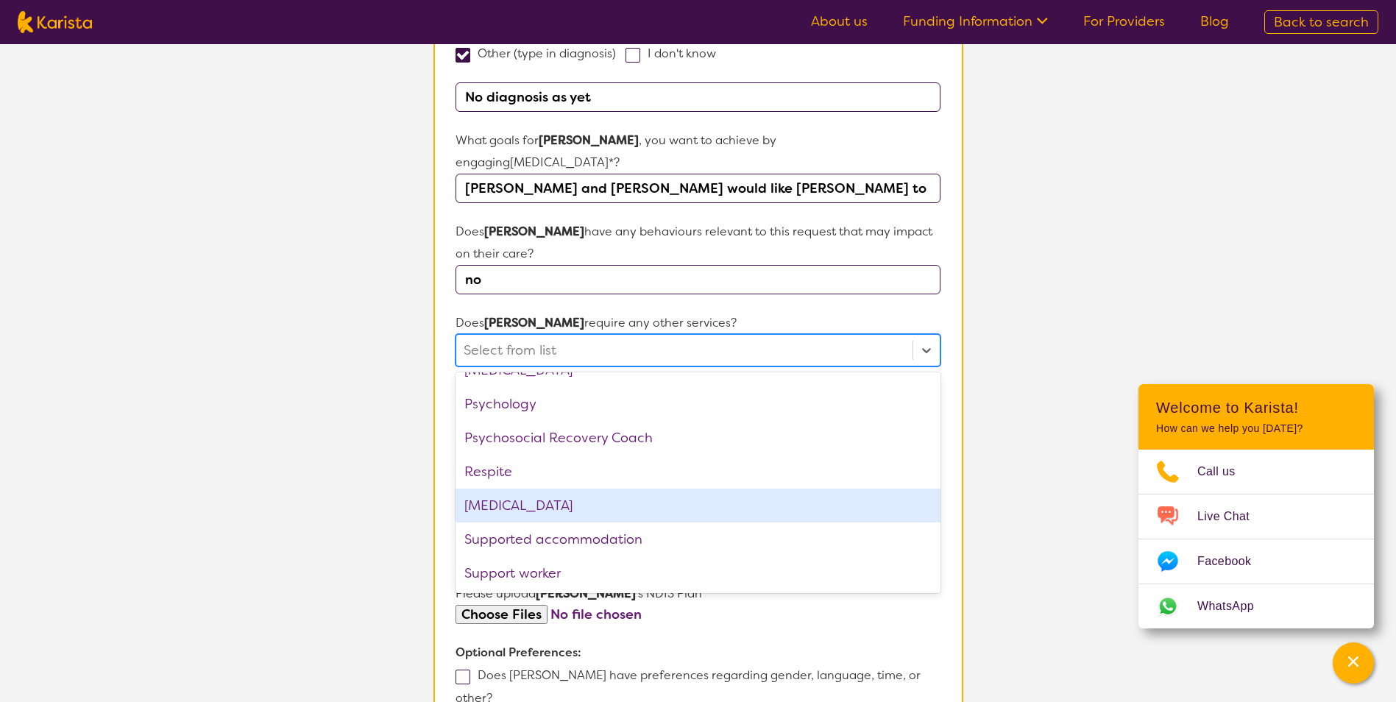
click at [586, 489] on div "[MEDICAL_DATA]" at bounding box center [698, 506] width 484 height 34
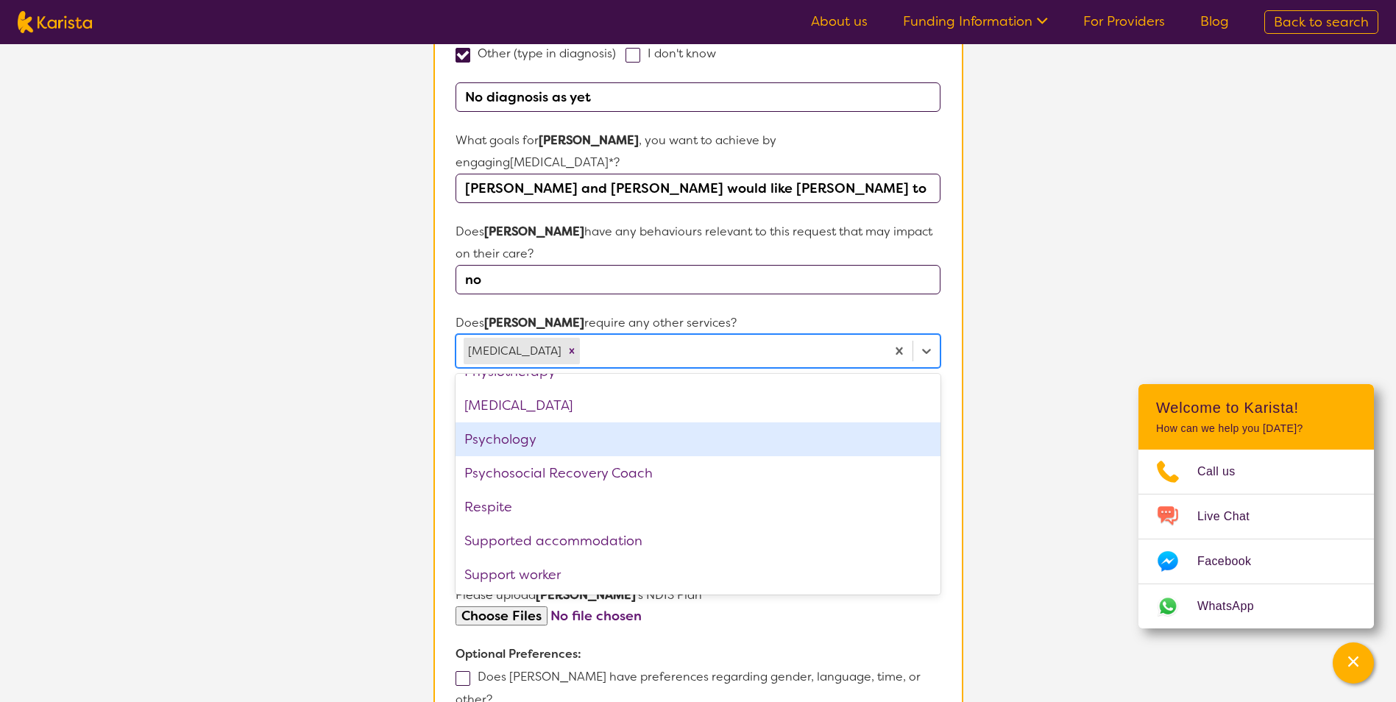
click at [1074, 389] on section "L About You 2 Participant Details 3 Confirmation Participant Details & Service …" at bounding box center [698, 242] width 1396 height 1390
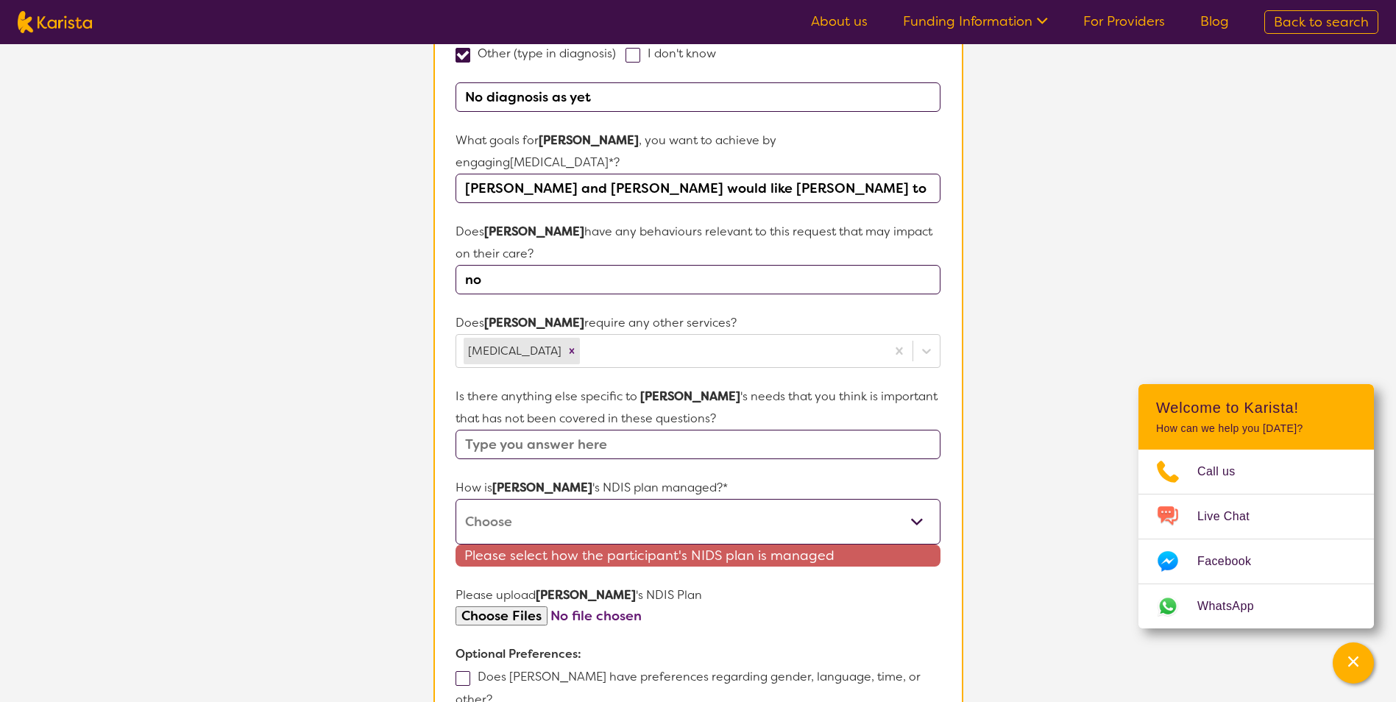
click at [616, 499] on select "Self-managed NDIS plan Managed by a registered plan management provider (not th…" at bounding box center [698, 522] width 484 height 46
select select "Plan Managed"
click at [456, 499] on select "Self-managed NDIS plan Managed by a registered plan management provider (not th…" at bounding box center [698, 522] width 484 height 46
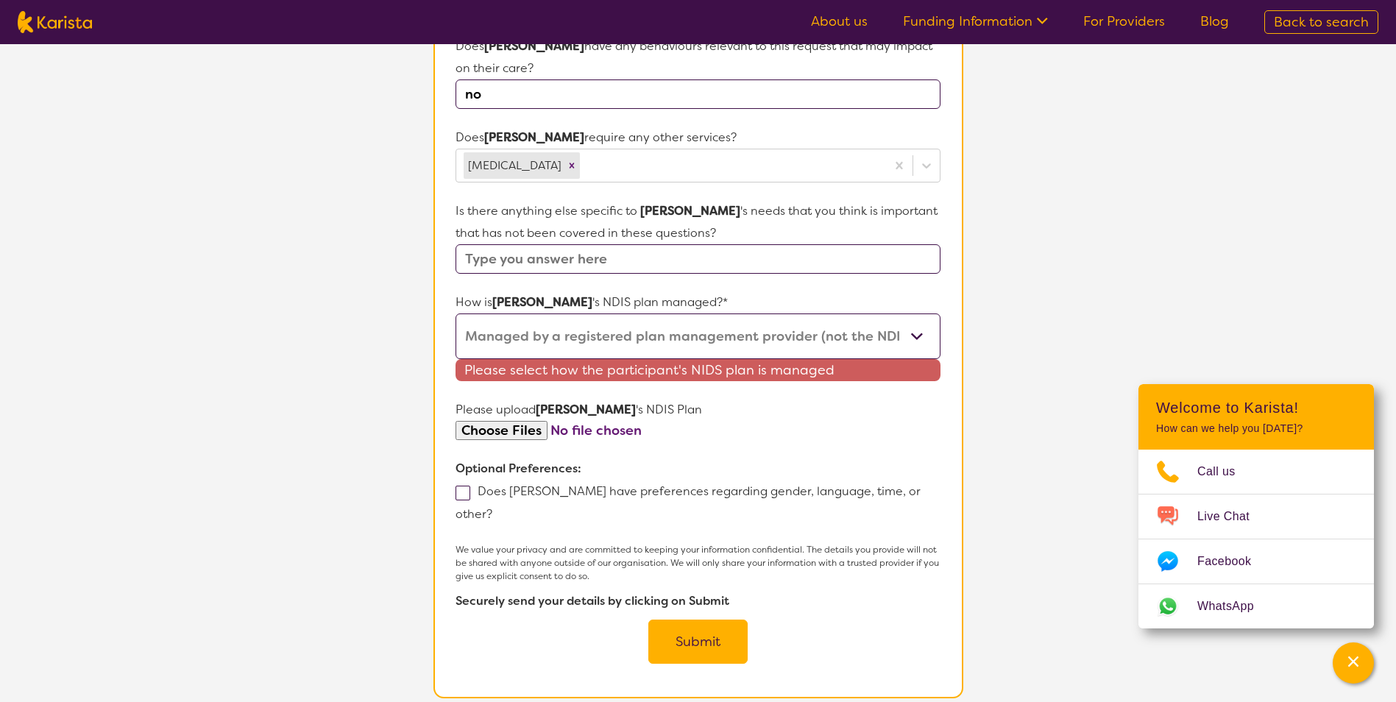
scroll to position [718, 0]
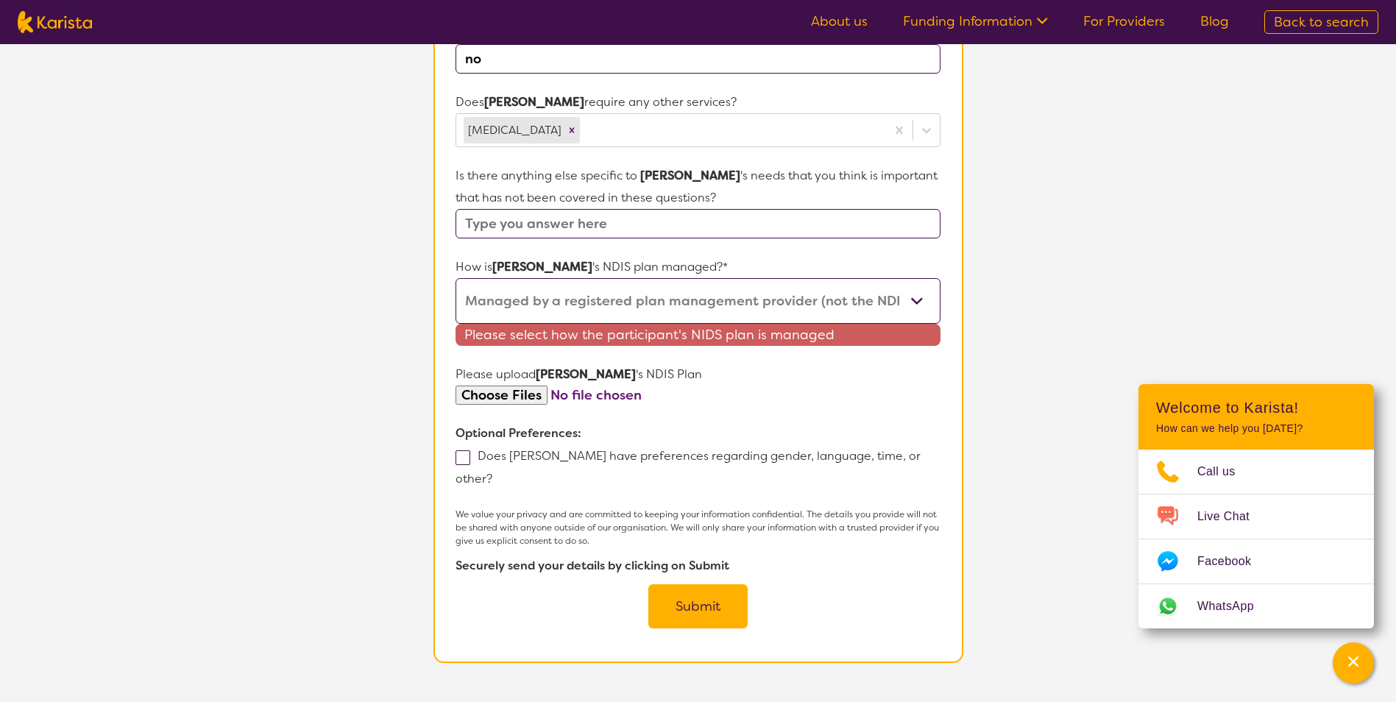
click at [679, 584] on button "Submit" at bounding box center [697, 606] width 99 height 44
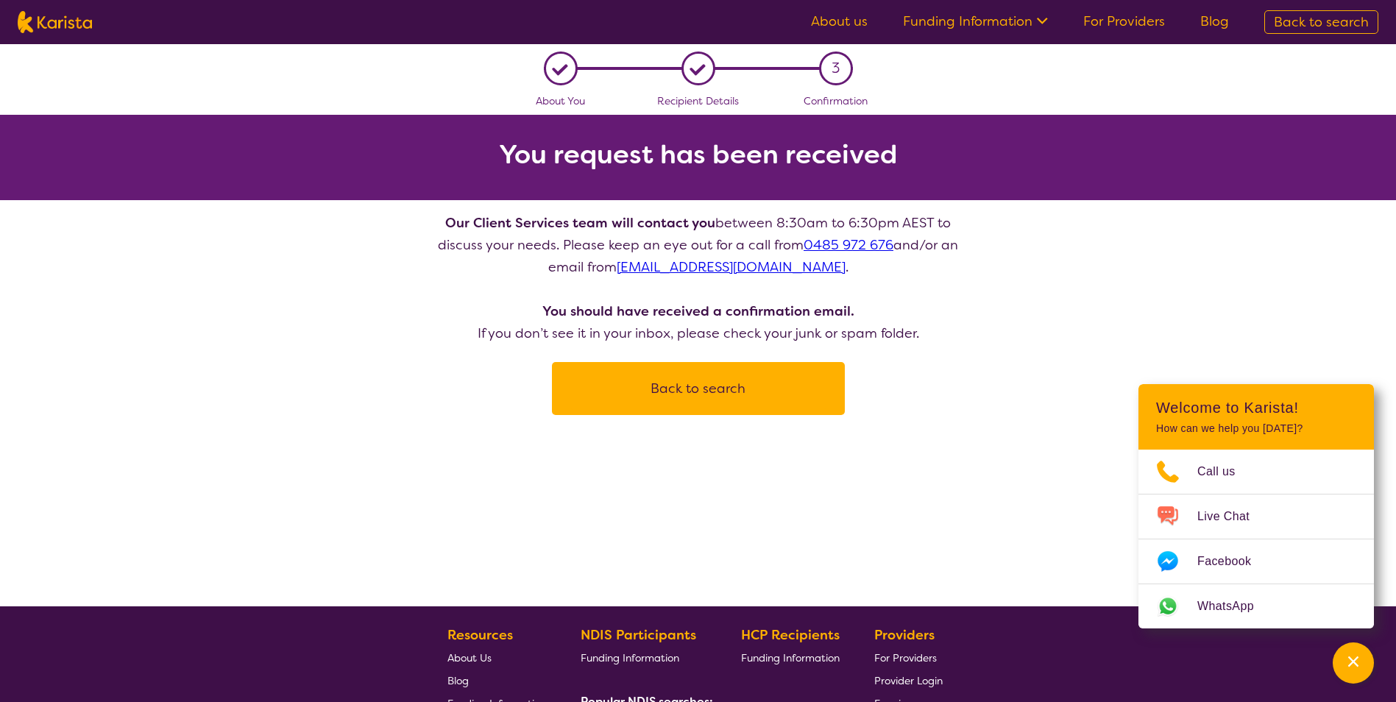
click at [643, 395] on button "Back to search" at bounding box center [699, 388] width 258 height 44
select select "[MEDICAL_DATA]"
select select "EC"
select select "NDIS"
select select "[MEDICAL_DATA]"
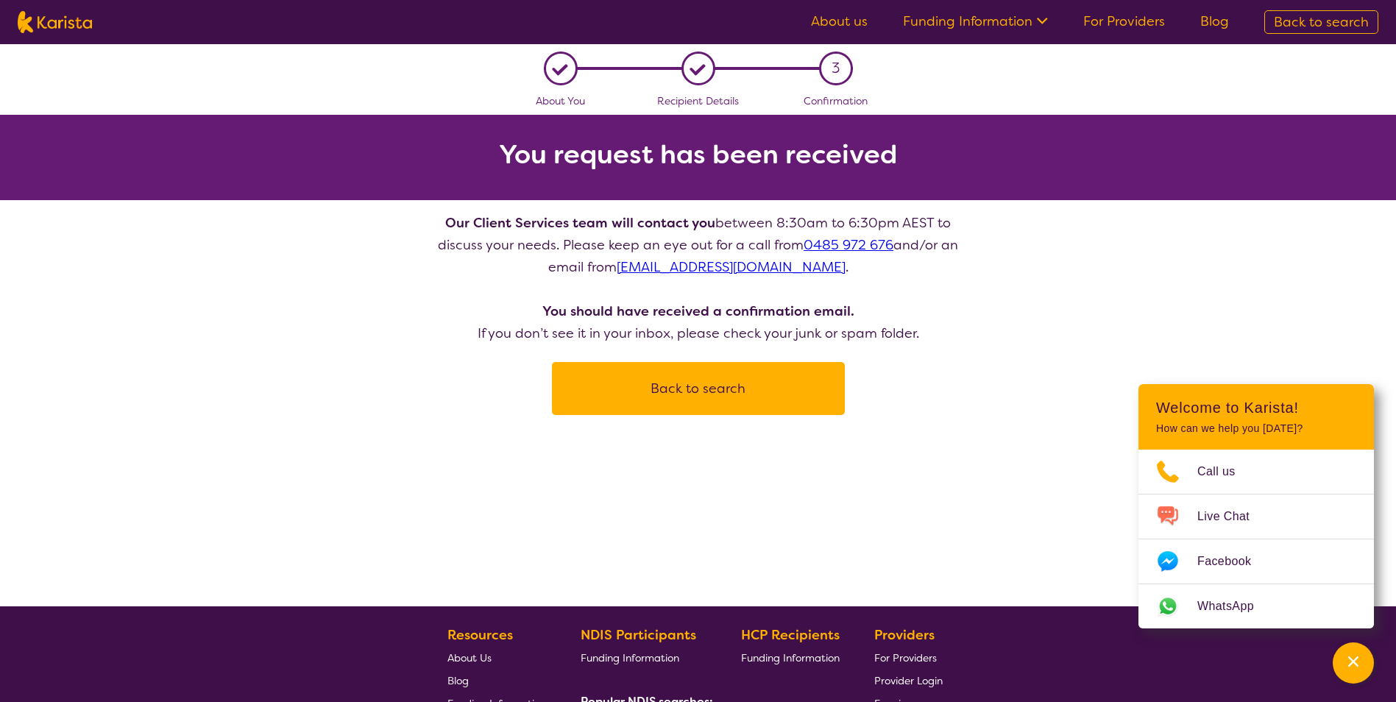
select select "EC"
select select "NDIS"
